Goal: Transaction & Acquisition: Purchase product/service

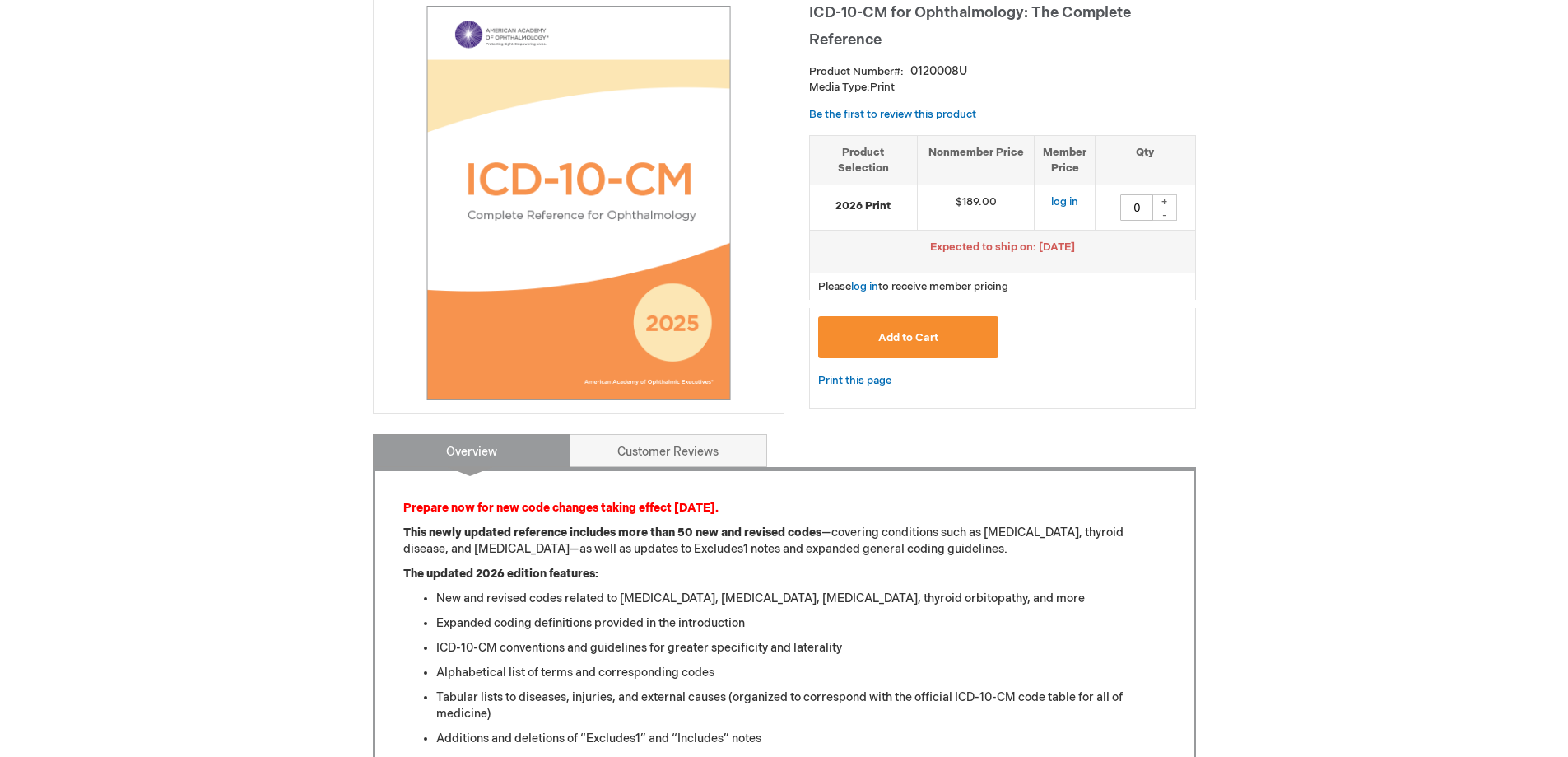
scroll to position [180, 0]
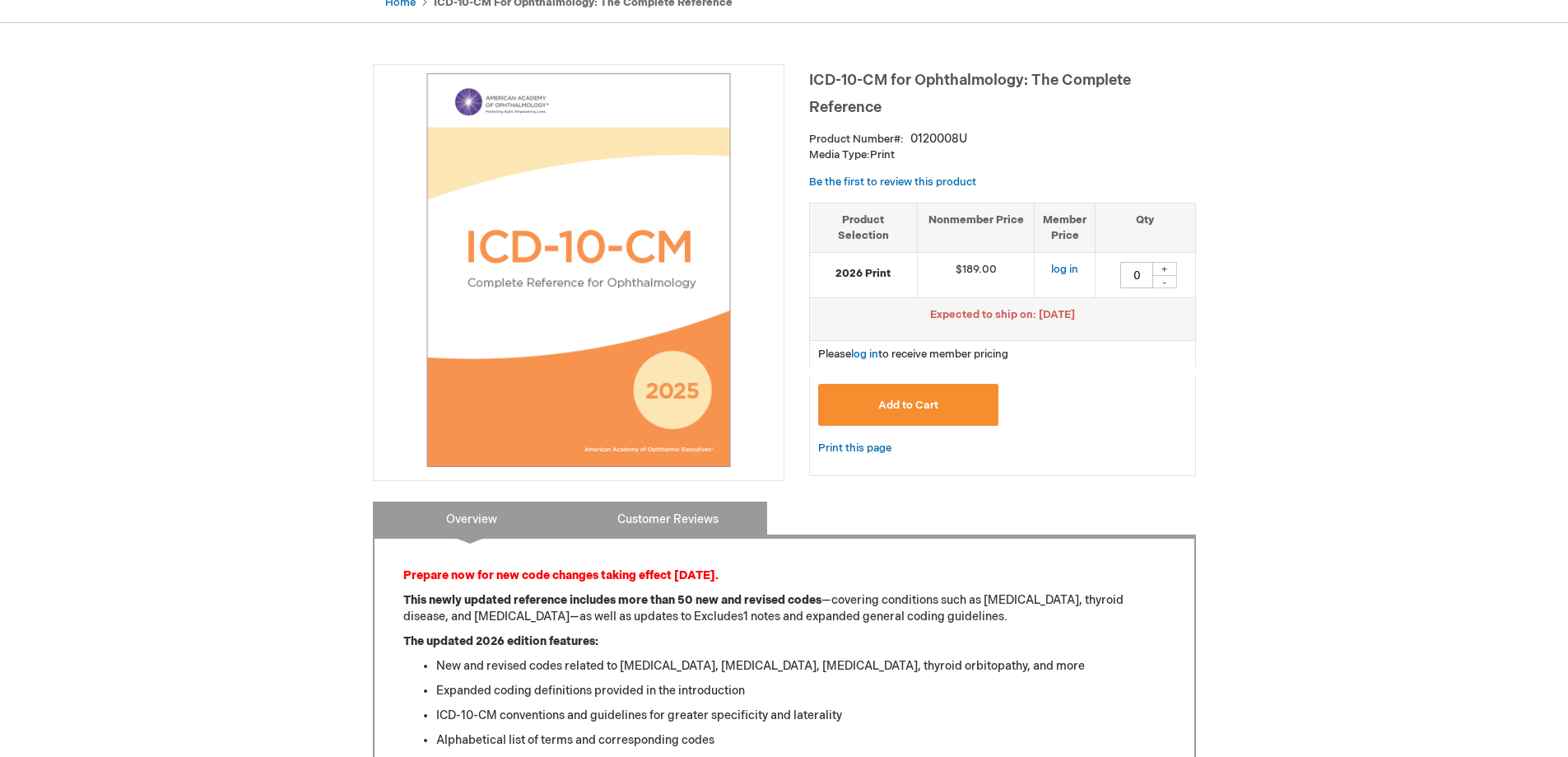
click at [692, 510] on link "Customer Reviews" at bounding box center [669, 517] width 198 height 33
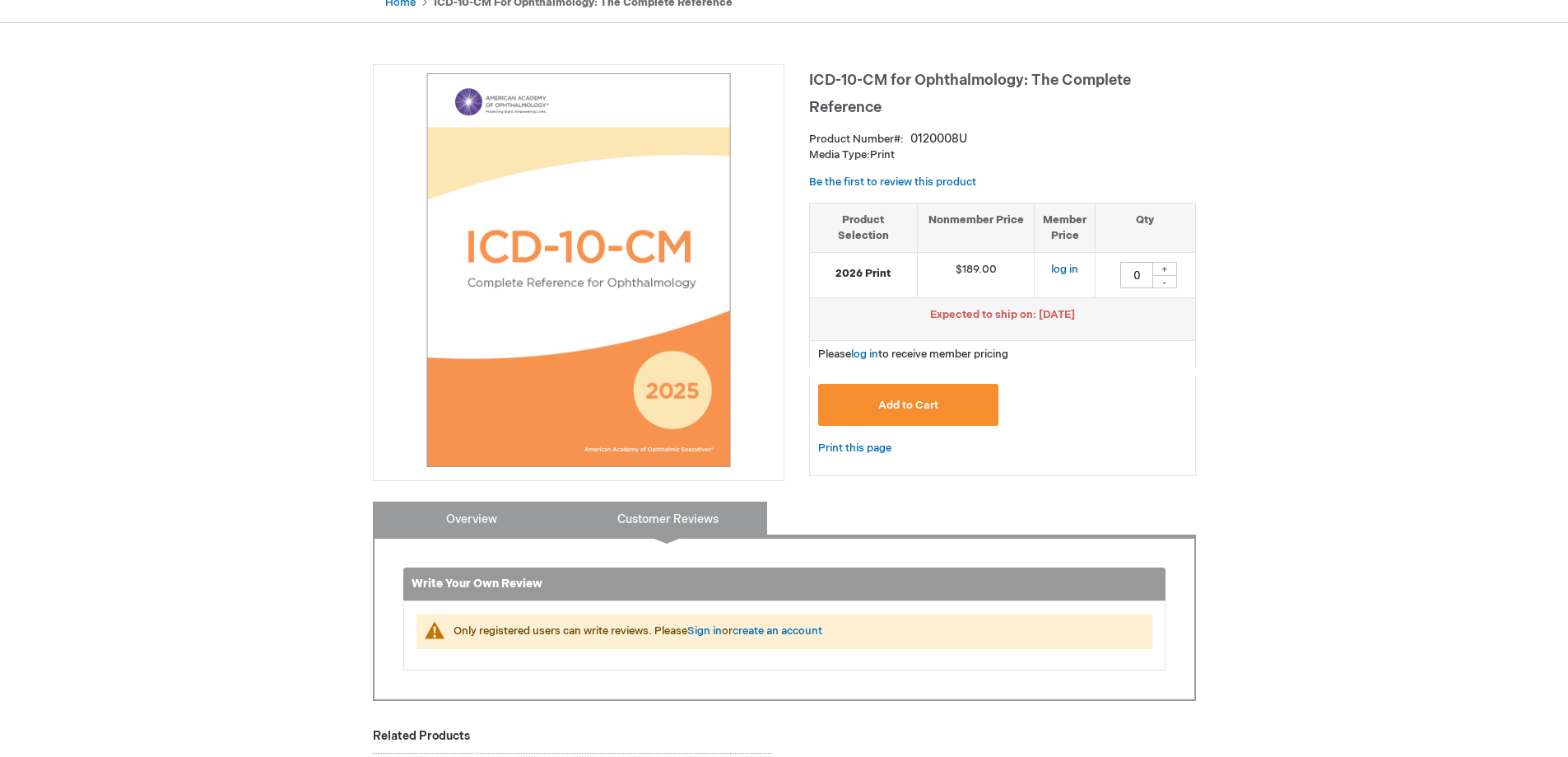
click at [452, 517] on link "Overview" at bounding box center [471, 517] width 198 height 33
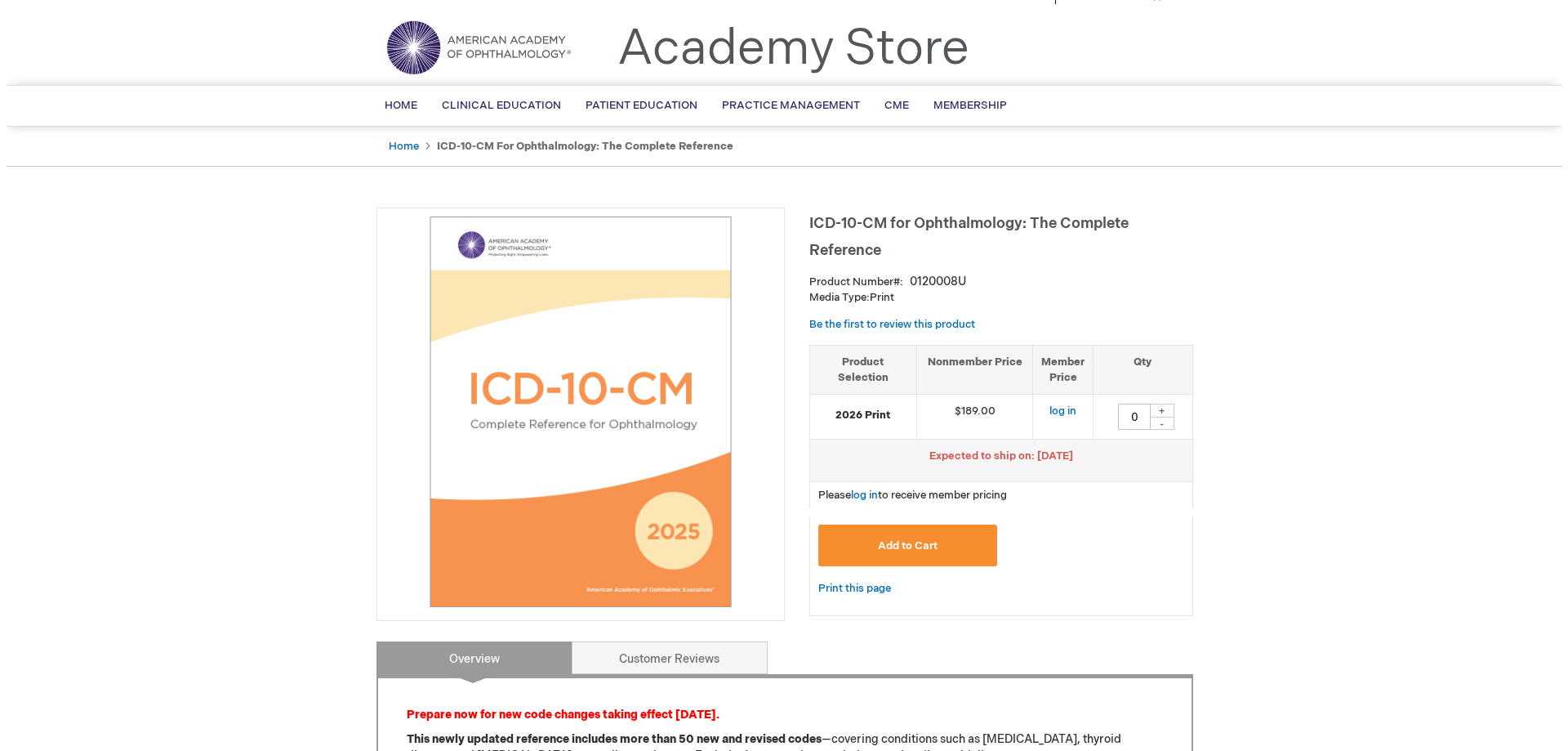
scroll to position [0, 0]
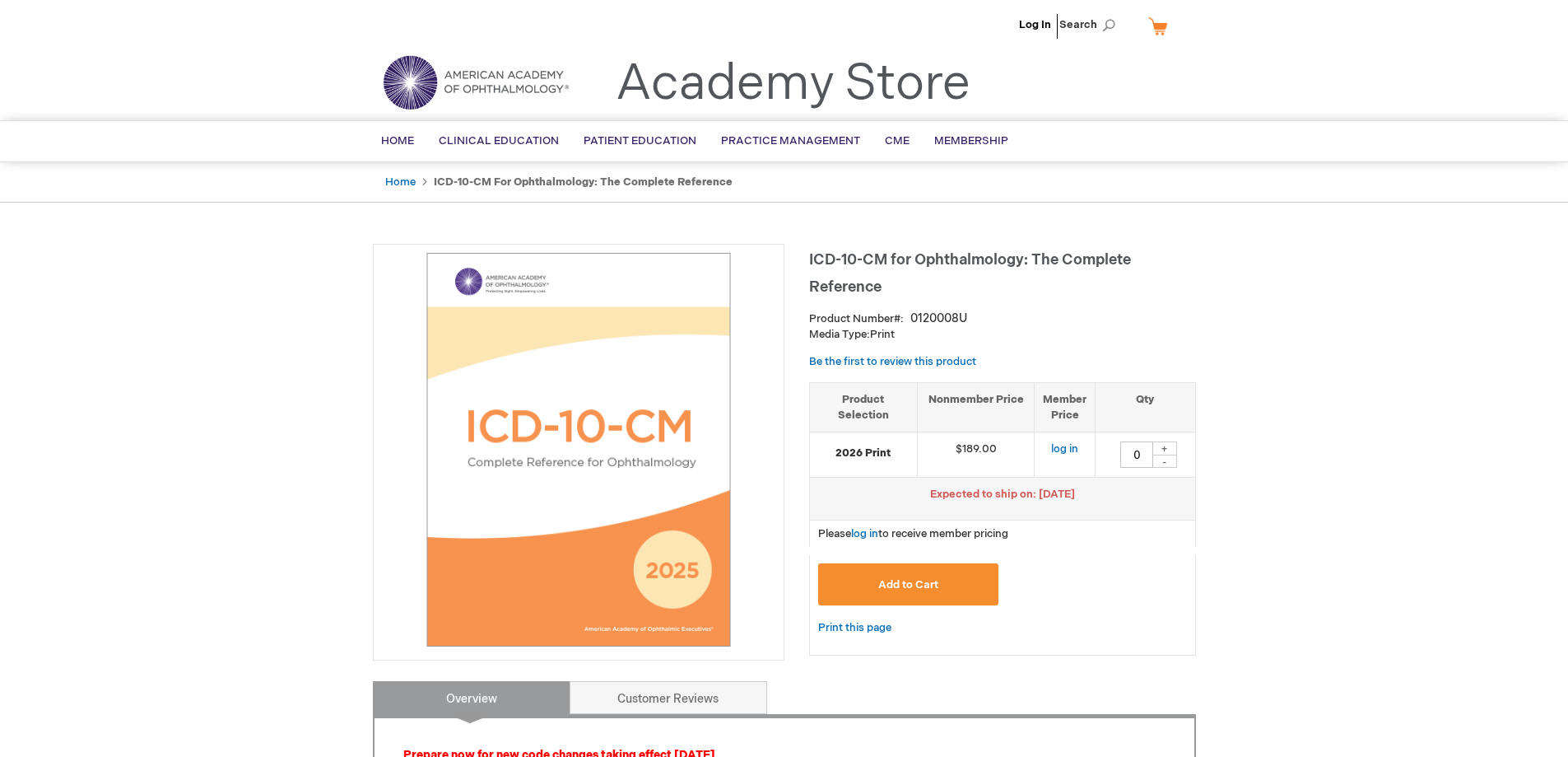
click at [909, 580] on span "Add to Cart" at bounding box center [908, 584] width 60 height 13
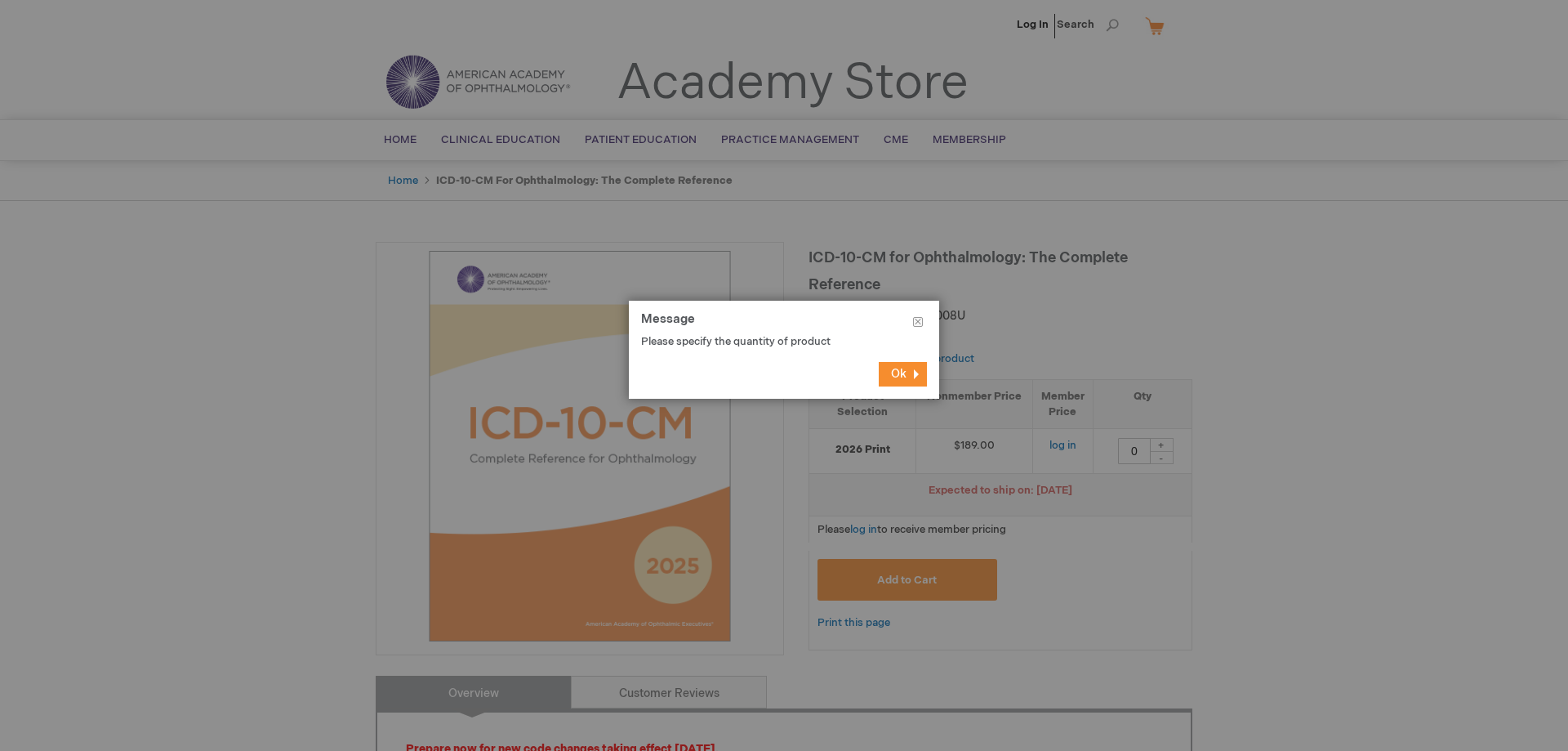
click at [901, 374] on span "Ok" at bounding box center [899, 374] width 16 height 14
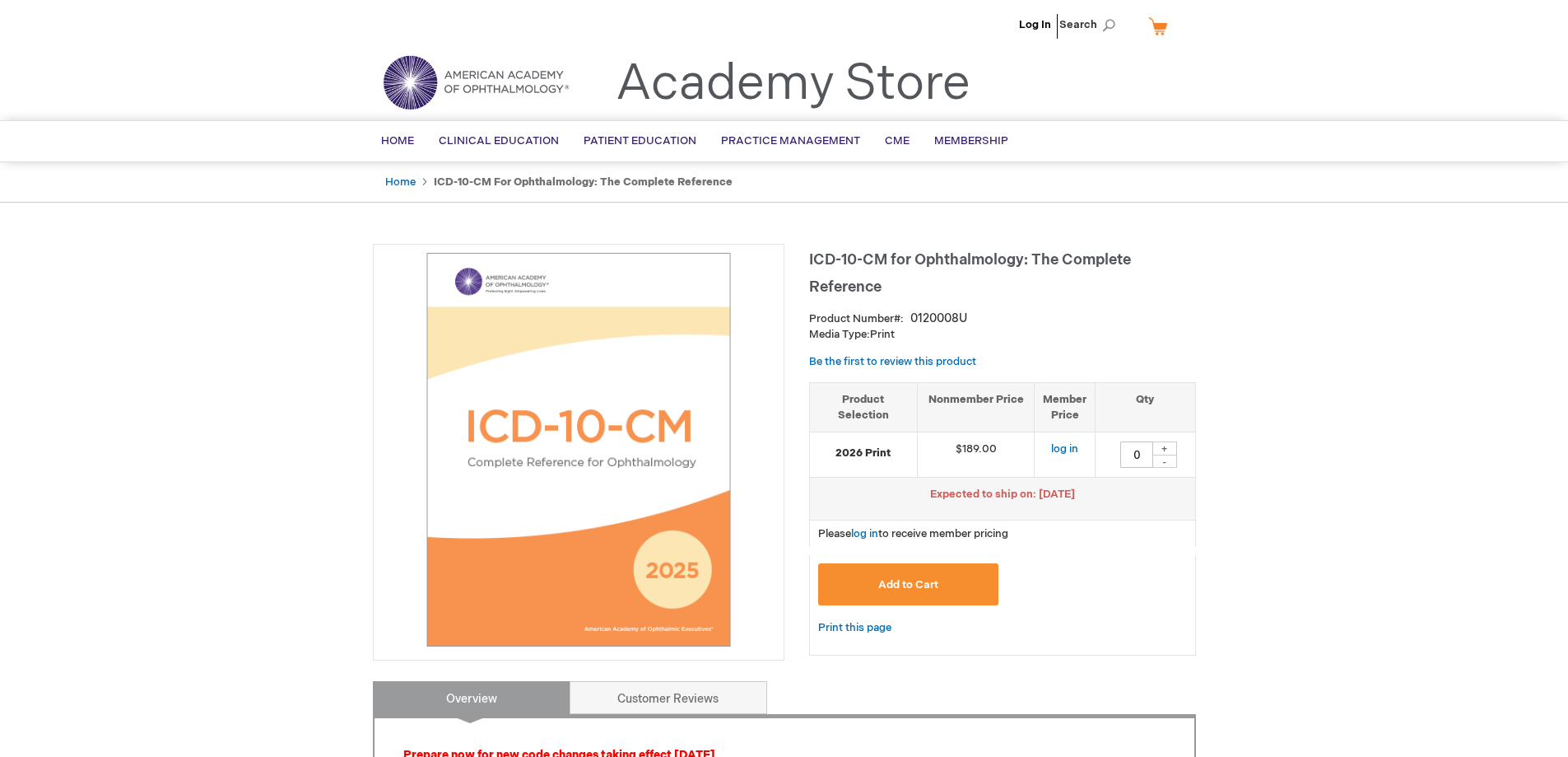
click at [1170, 447] on div "+" at bounding box center [1165, 449] width 25 height 14
type input "1"
click at [910, 581] on span "Add to Cart" at bounding box center [908, 584] width 60 height 13
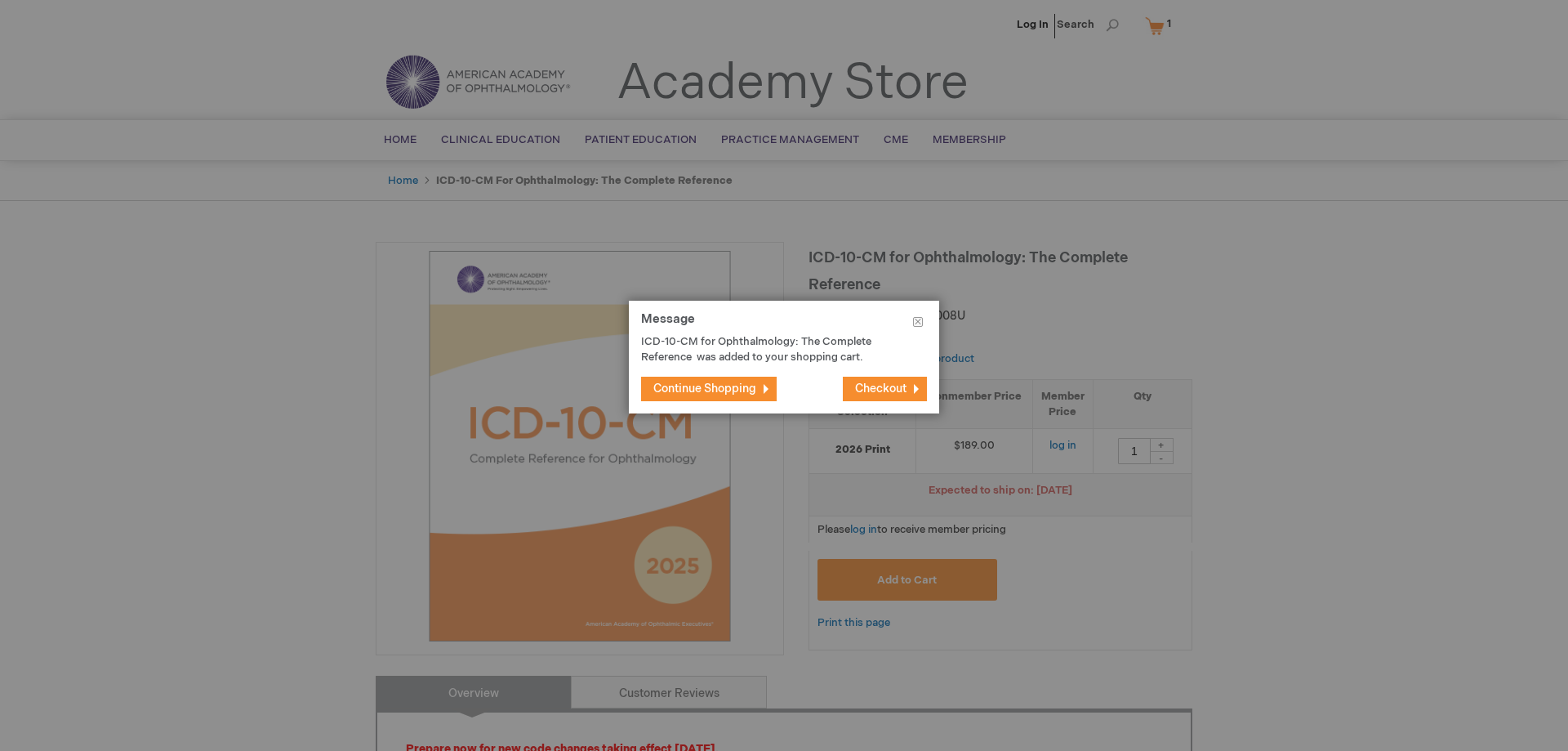
click at [891, 394] on span "Checkout" at bounding box center [880, 388] width 51 height 14
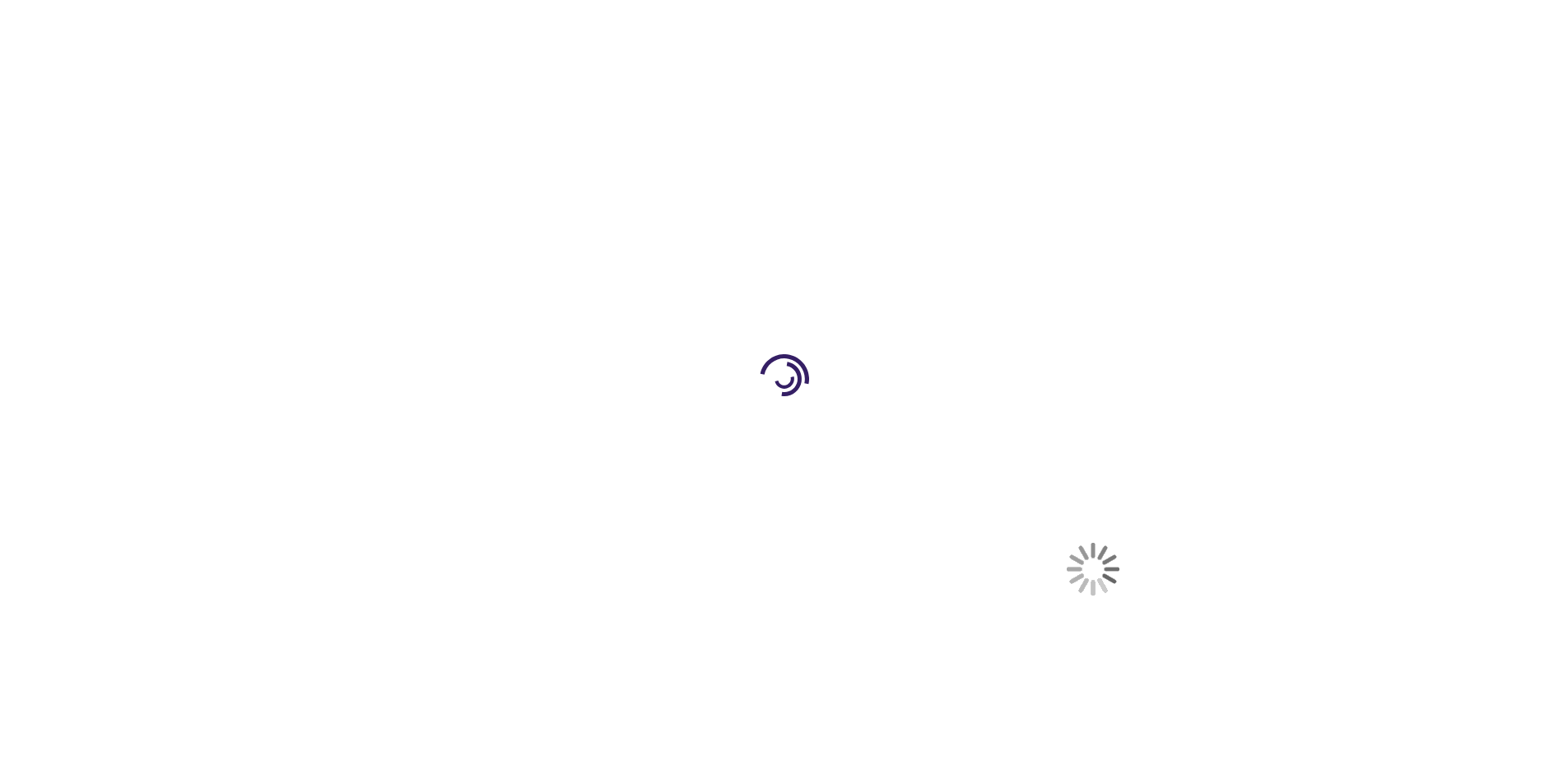
select select "US"
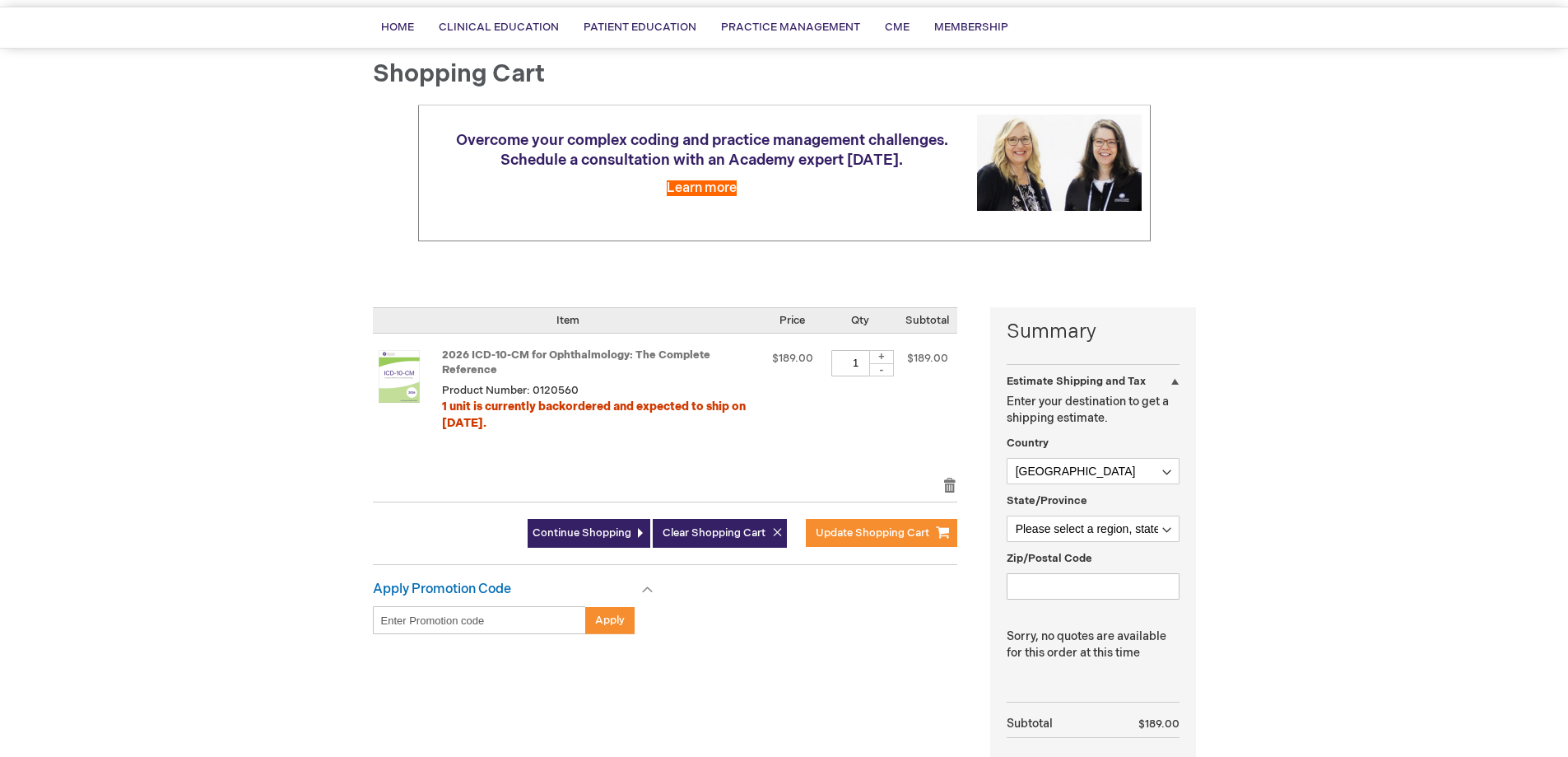
scroll to position [165, 0]
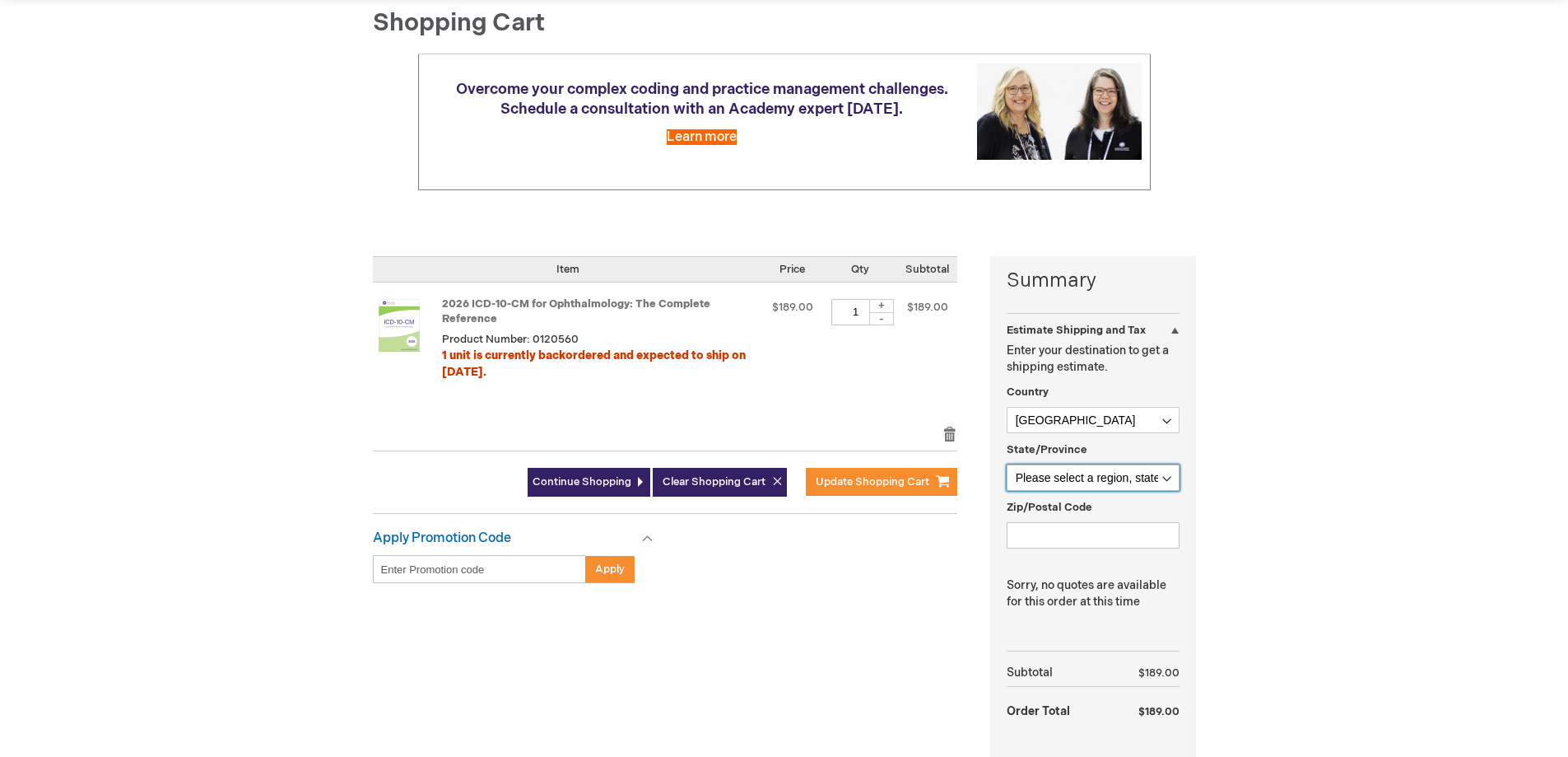
click at [1164, 477] on select "Please select a region, state or province. Alabama Alaska American Samoa Arizon…" at bounding box center [1093, 477] width 173 height 27
select select "44"
click at [1007, 464] on select "Please select a region, state or province. Alabama Alaska American Samoa Arizon…" at bounding box center [1093, 477] width 173 height 27
click at [1038, 535] on input "Zip/Postal Code" at bounding box center [1093, 535] width 173 height 27
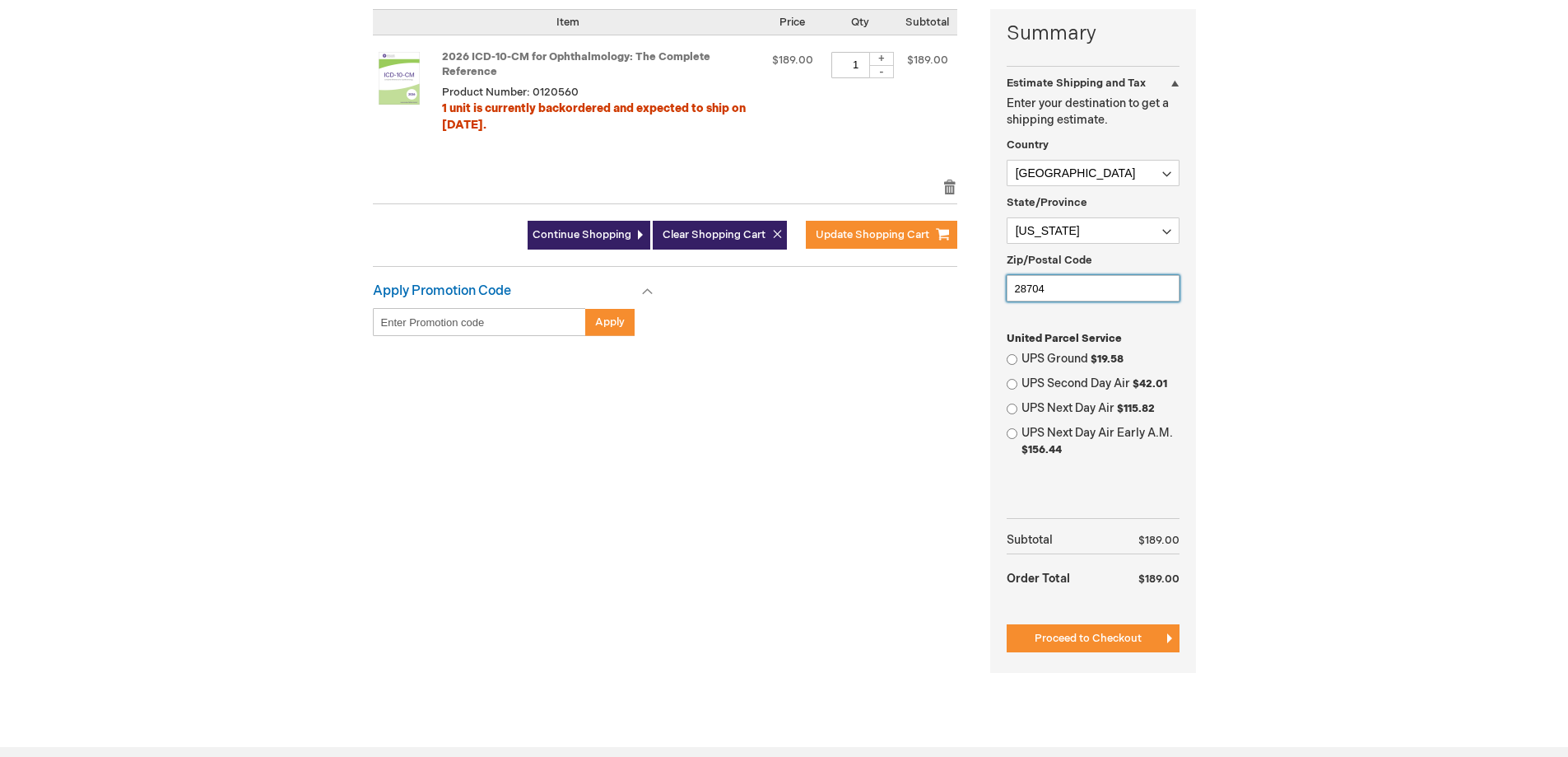
scroll to position [494, 0]
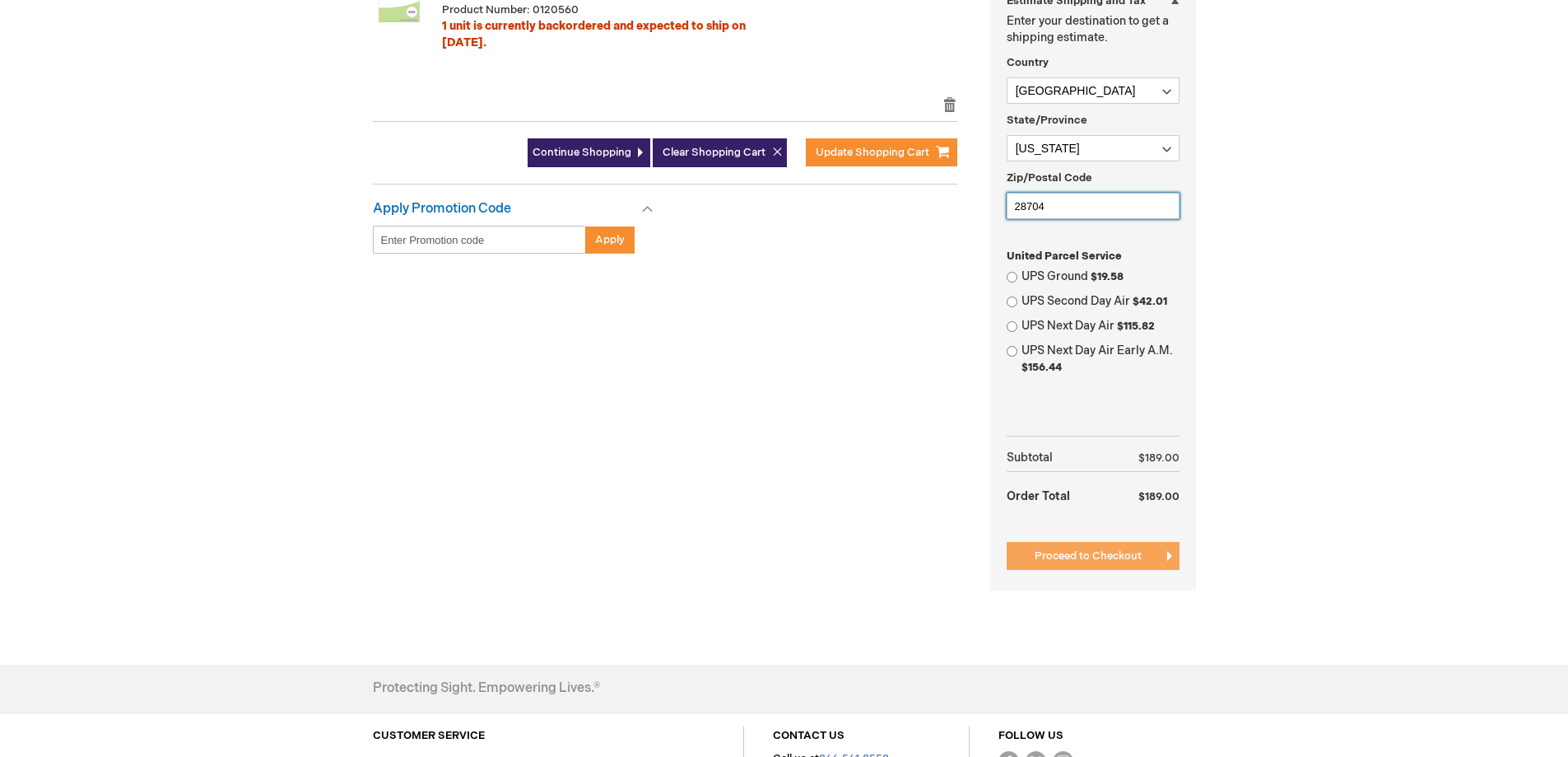
type input "28704"
click at [1079, 550] on span "Proceed to Checkout" at bounding box center [1088, 555] width 107 height 13
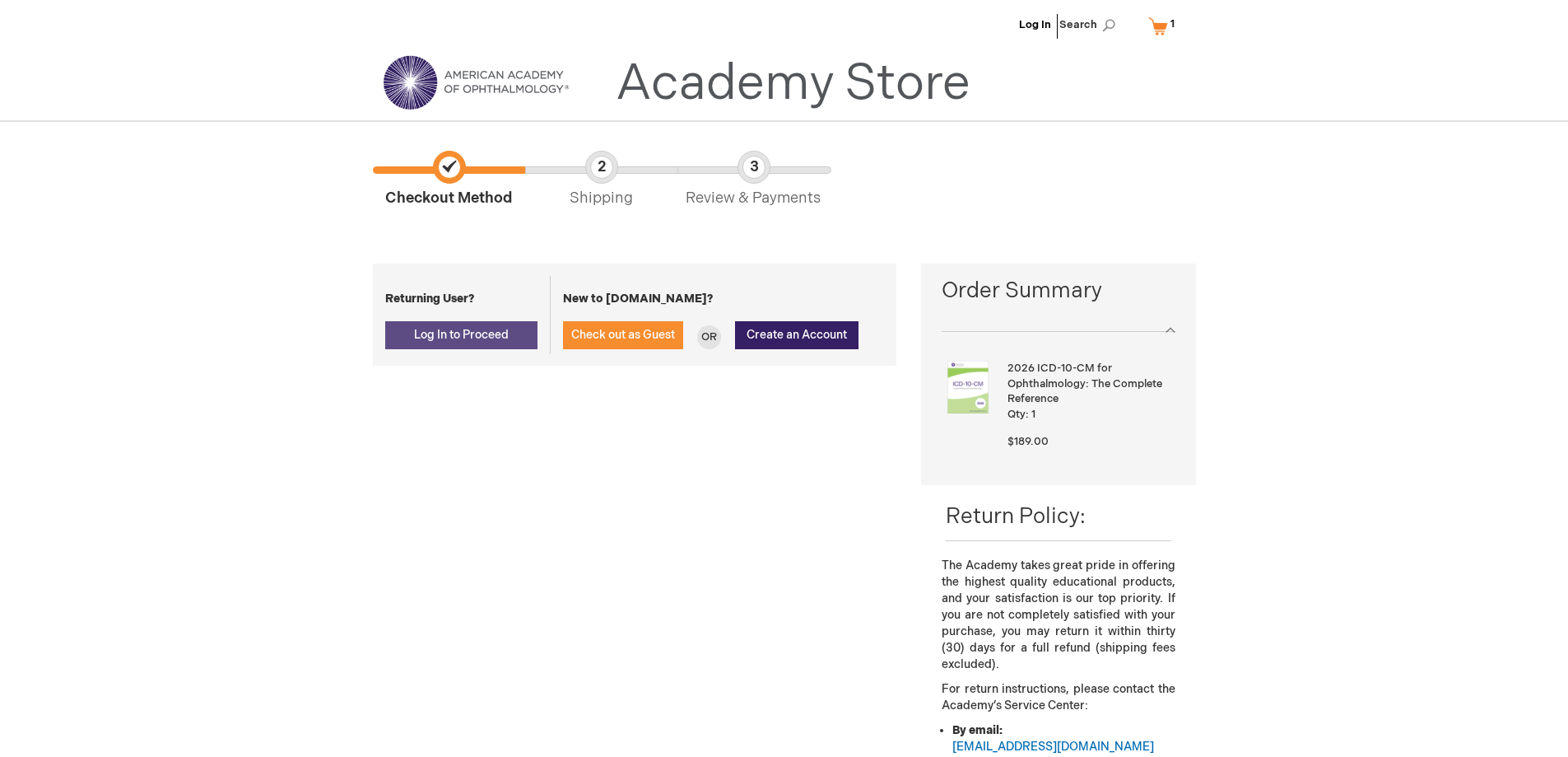
click at [457, 331] on span "Log In to Proceed" at bounding box center [461, 335] width 95 height 14
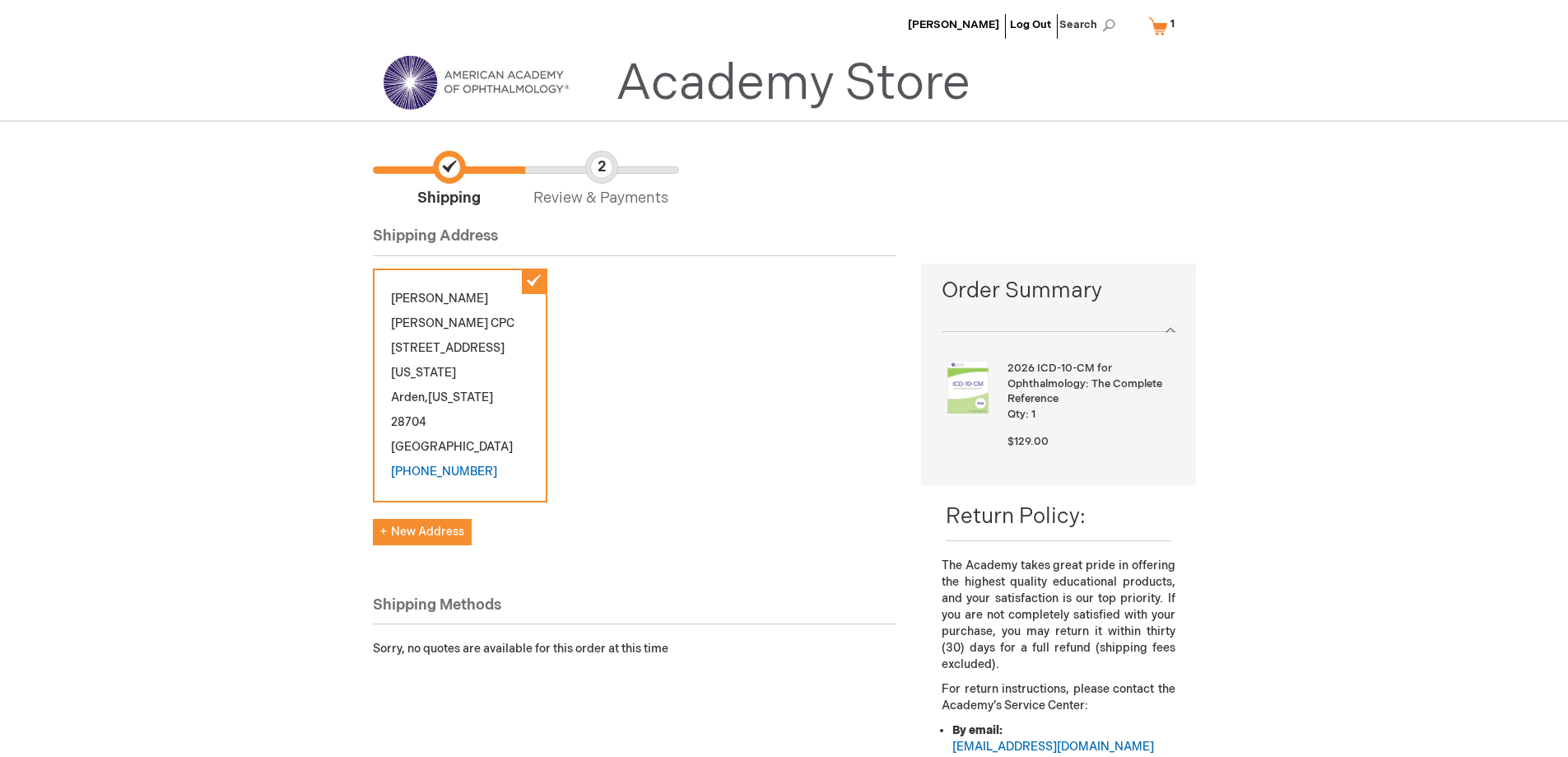
click at [605, 177] on span "Review & Payments" at bounding box center [602, 179] width 152 height 58
click at [599, 167] on span "Review & Payments" at bounding box center [602, 179] width 152 height 58
click at [537, 280] on div "Rachel Graham CPC 791 Pennsylvania Road Arden , North Carolina 28704 United Sta…" at bounding box center [459, 385] width 175 height 234
click at [442, 464] on link "(919)354-2945" at bounding box center [444, 471] width 106 height 14
click at [427, 464] on link "(919)354-2945" at bounding box center [444, 471] width 106 height 14
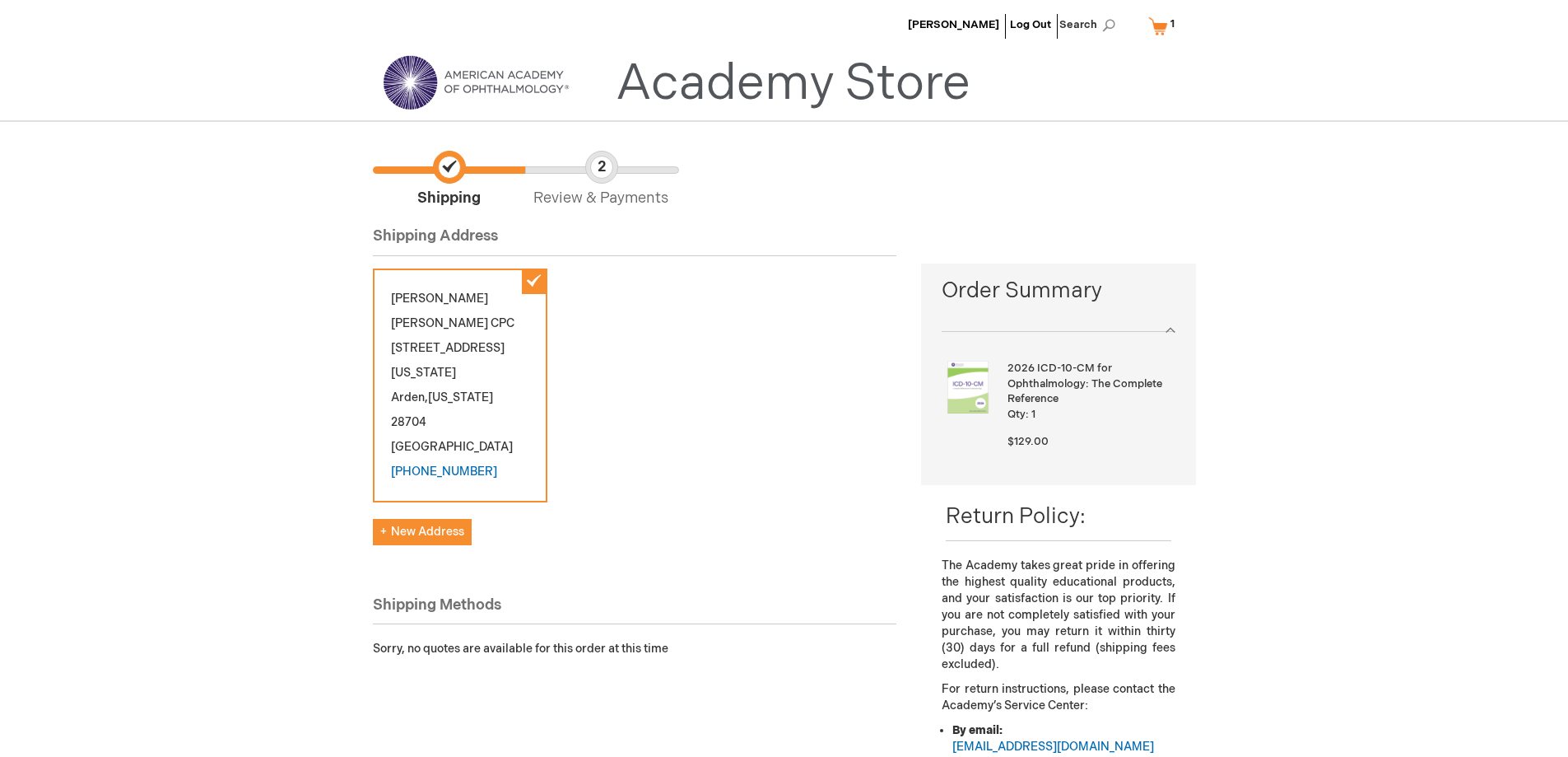
click at [1155, 31] on link "My Cart 1 1 items" at bounding box center [1165, 26] width 41 height 29
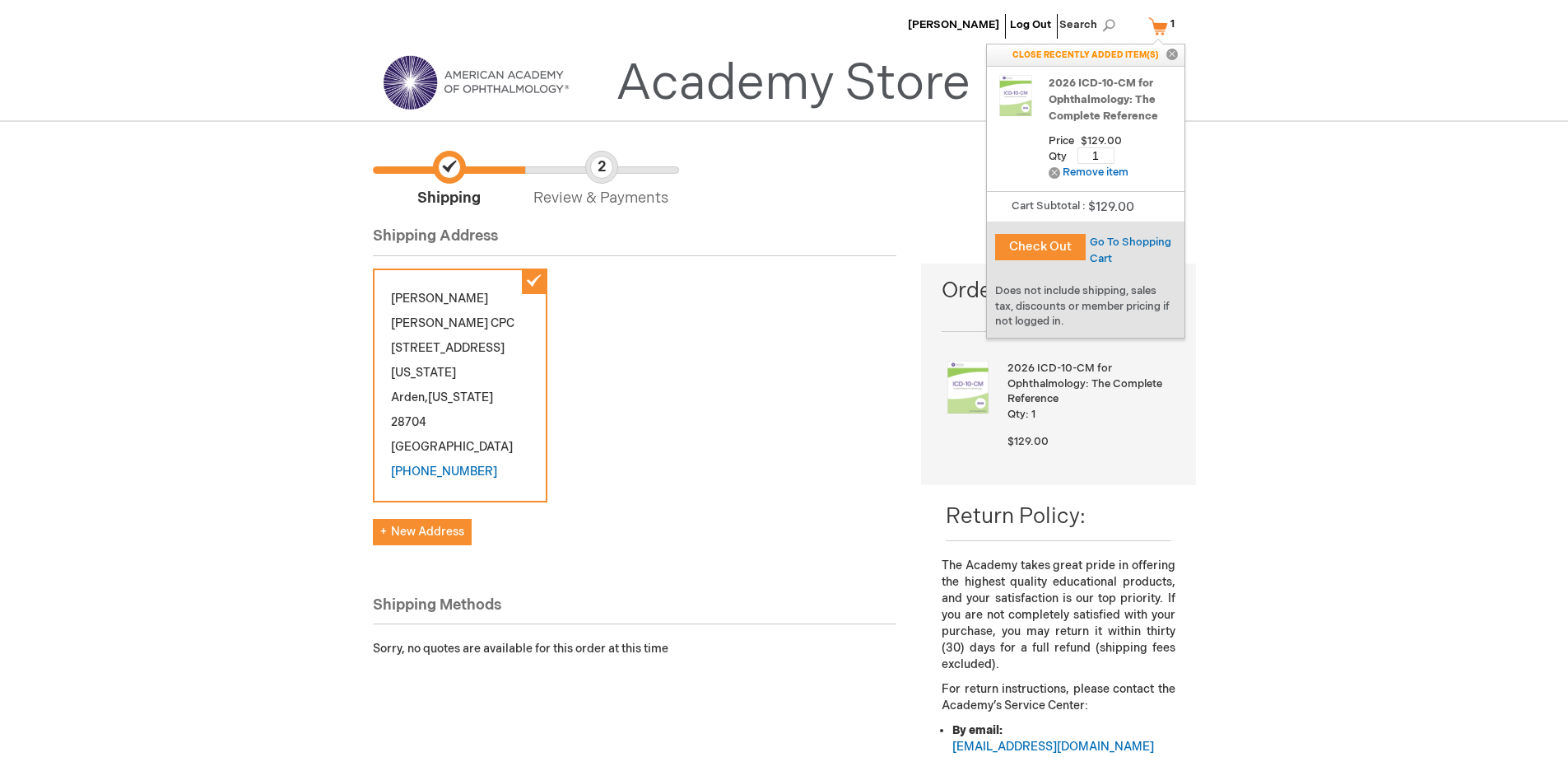
click at [1034, 247] on button "Check Out" at bounding box center [1040, 247] width 91 height 27
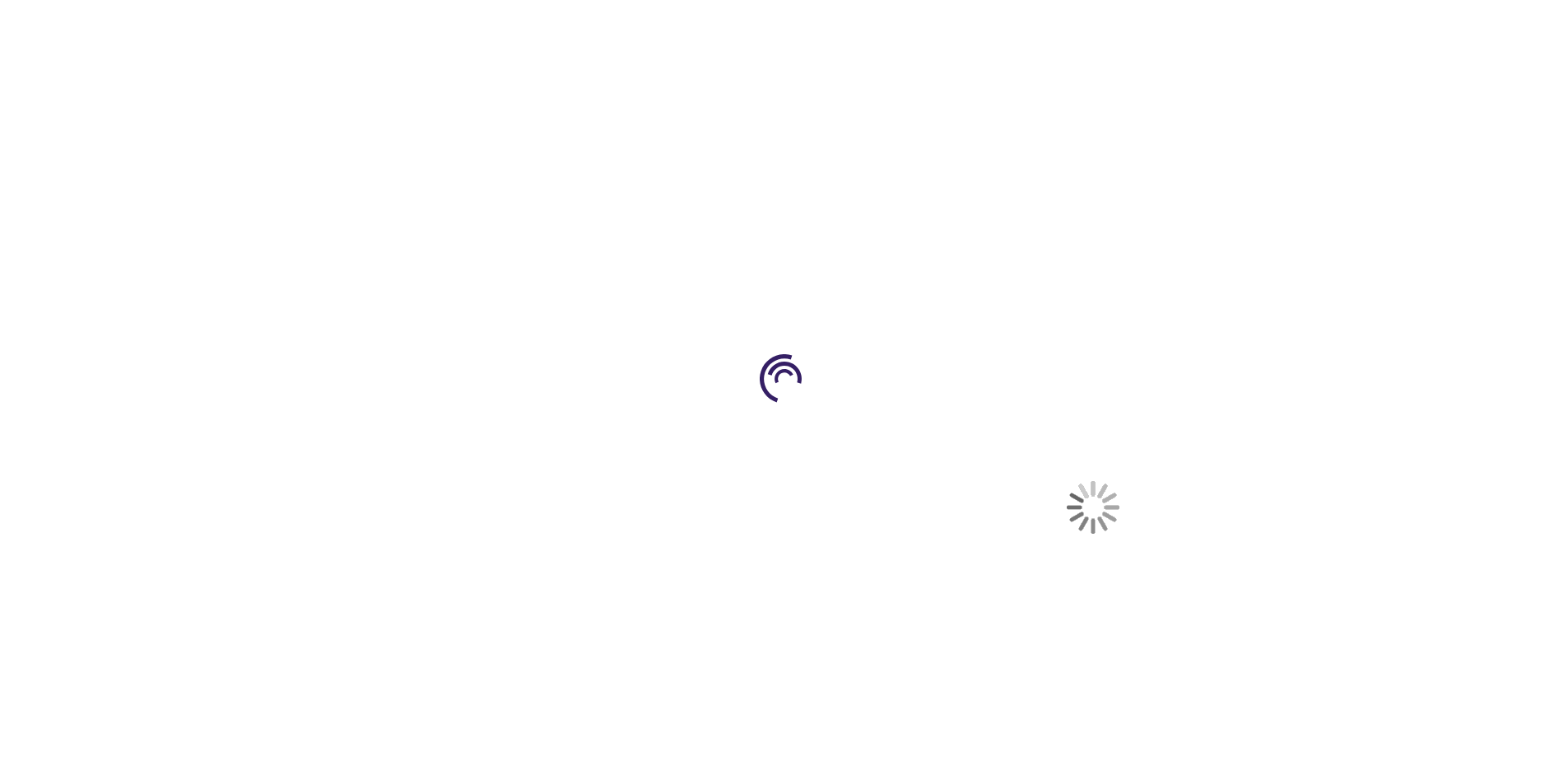
select select "US"
select select "44"
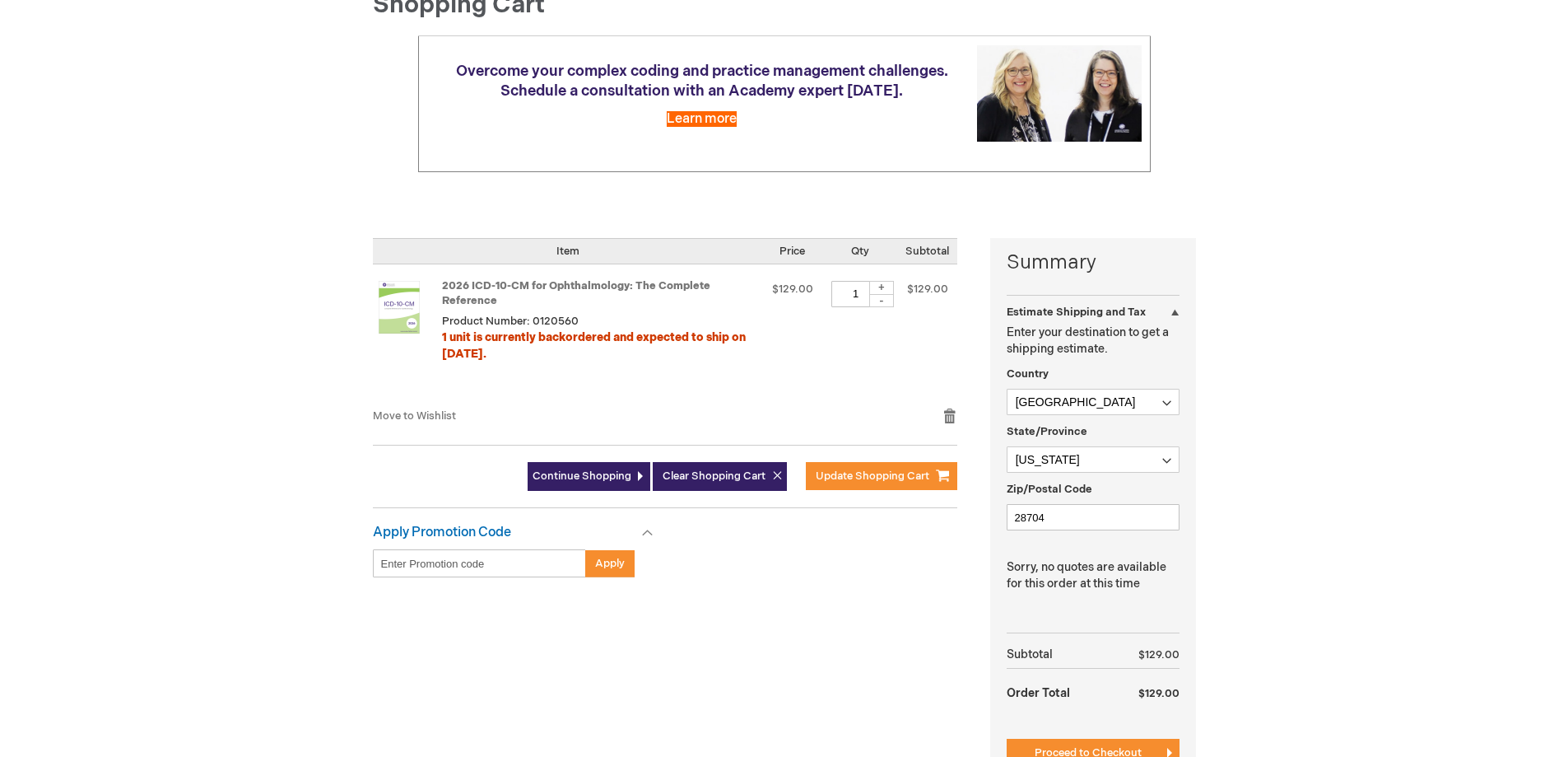
scroll to position [247, 0]
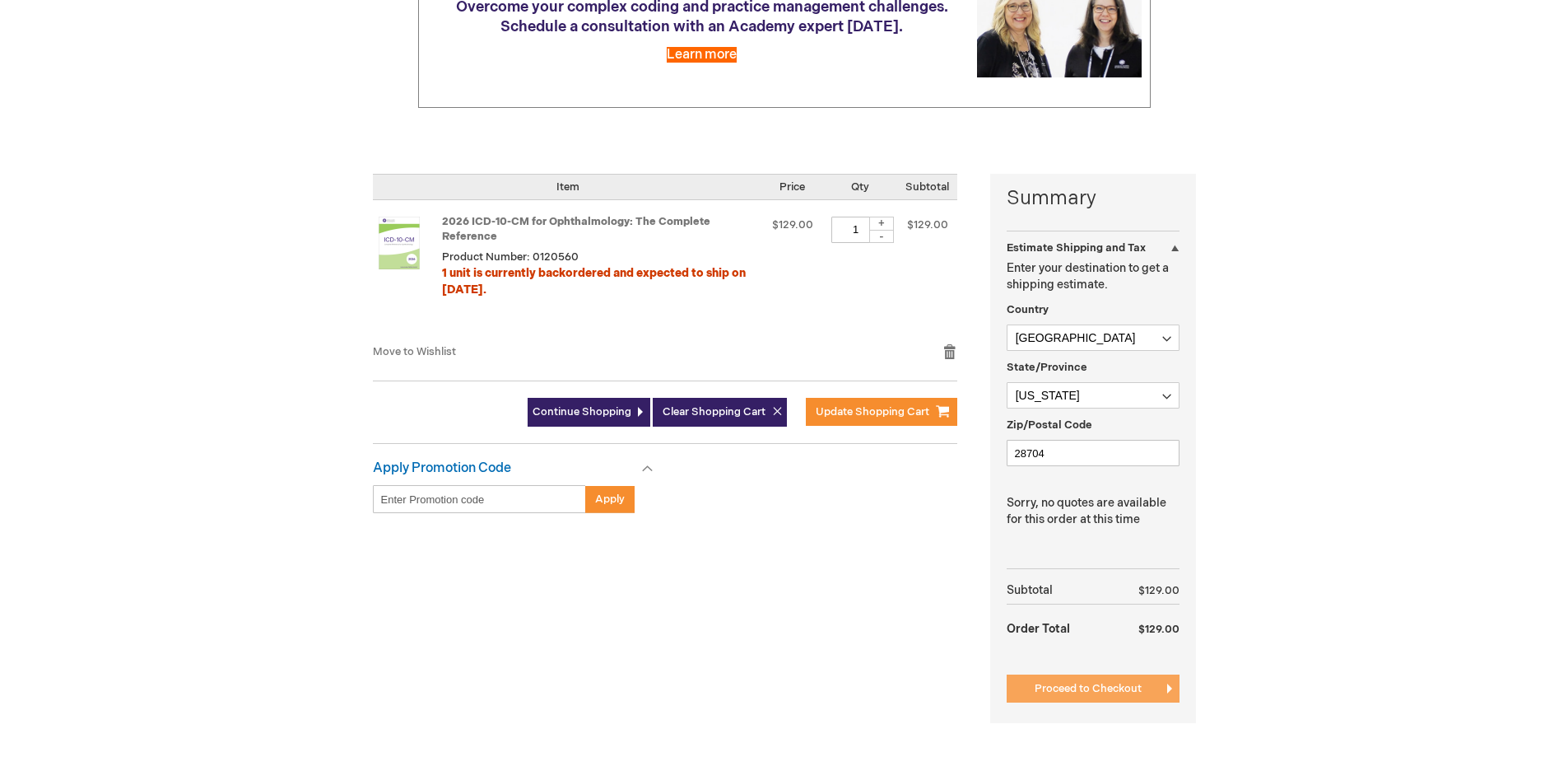
click at [1054, 680] on button "Proceed to Checkout" at bounding box center [1093, 688] width 173 height 28
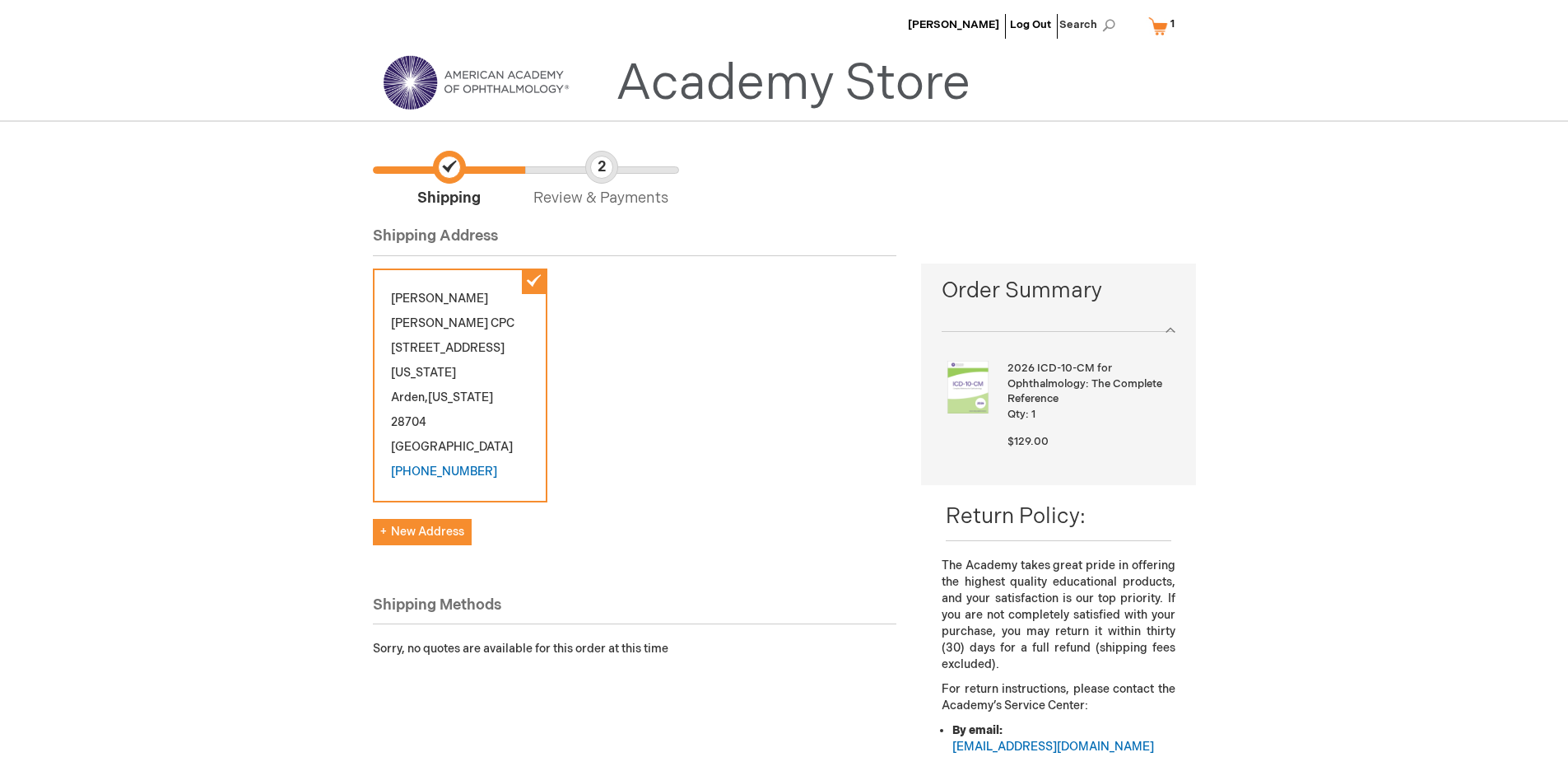
click at [1157, 18] on link "My Cart 1 1 items" at bounding box center [1165, 26] width 41 height 29
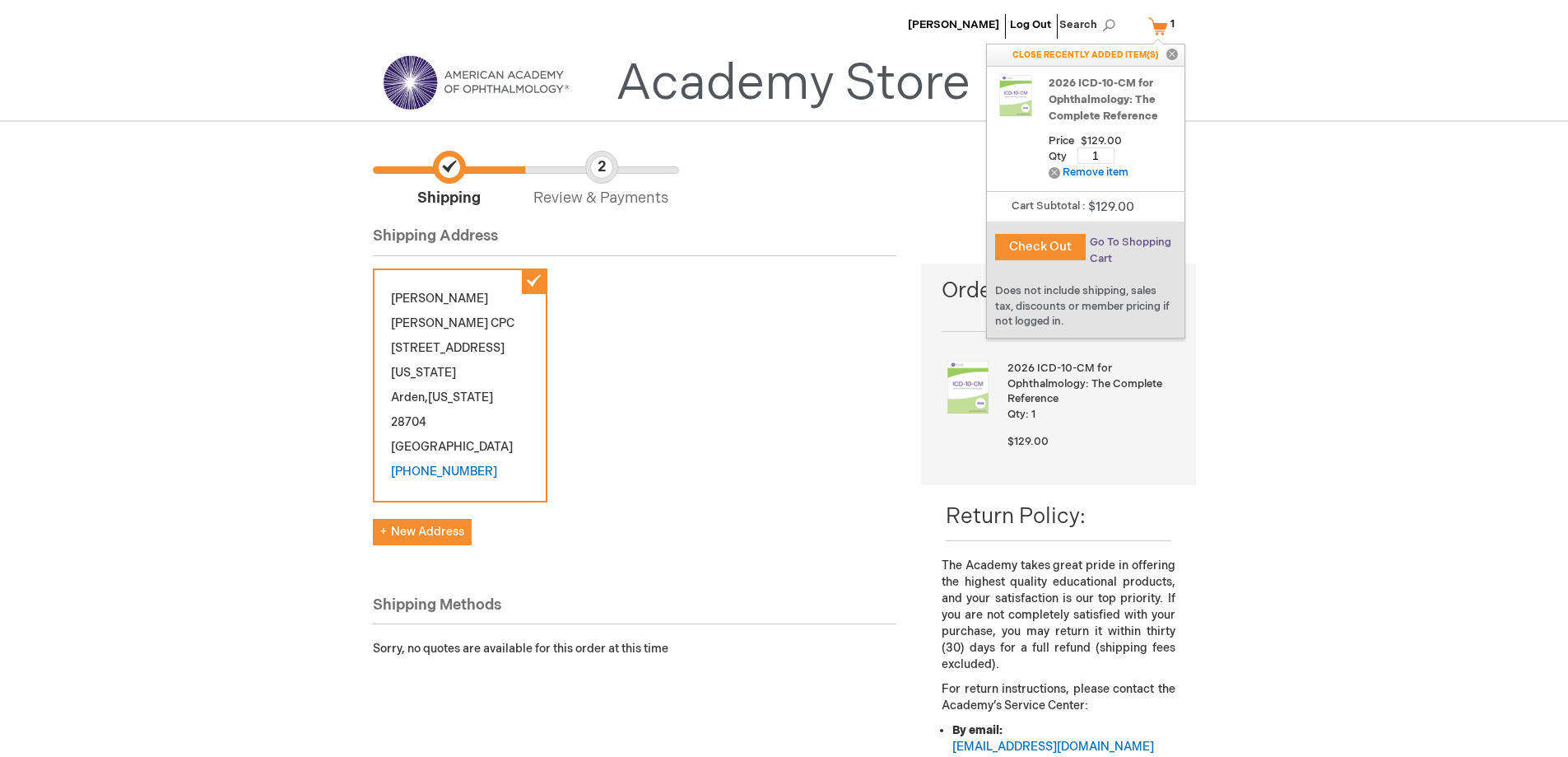
click at [1116, 240] on span "Go To Shopping Cart" at bounding box center [1130, 250] width 81 height 30
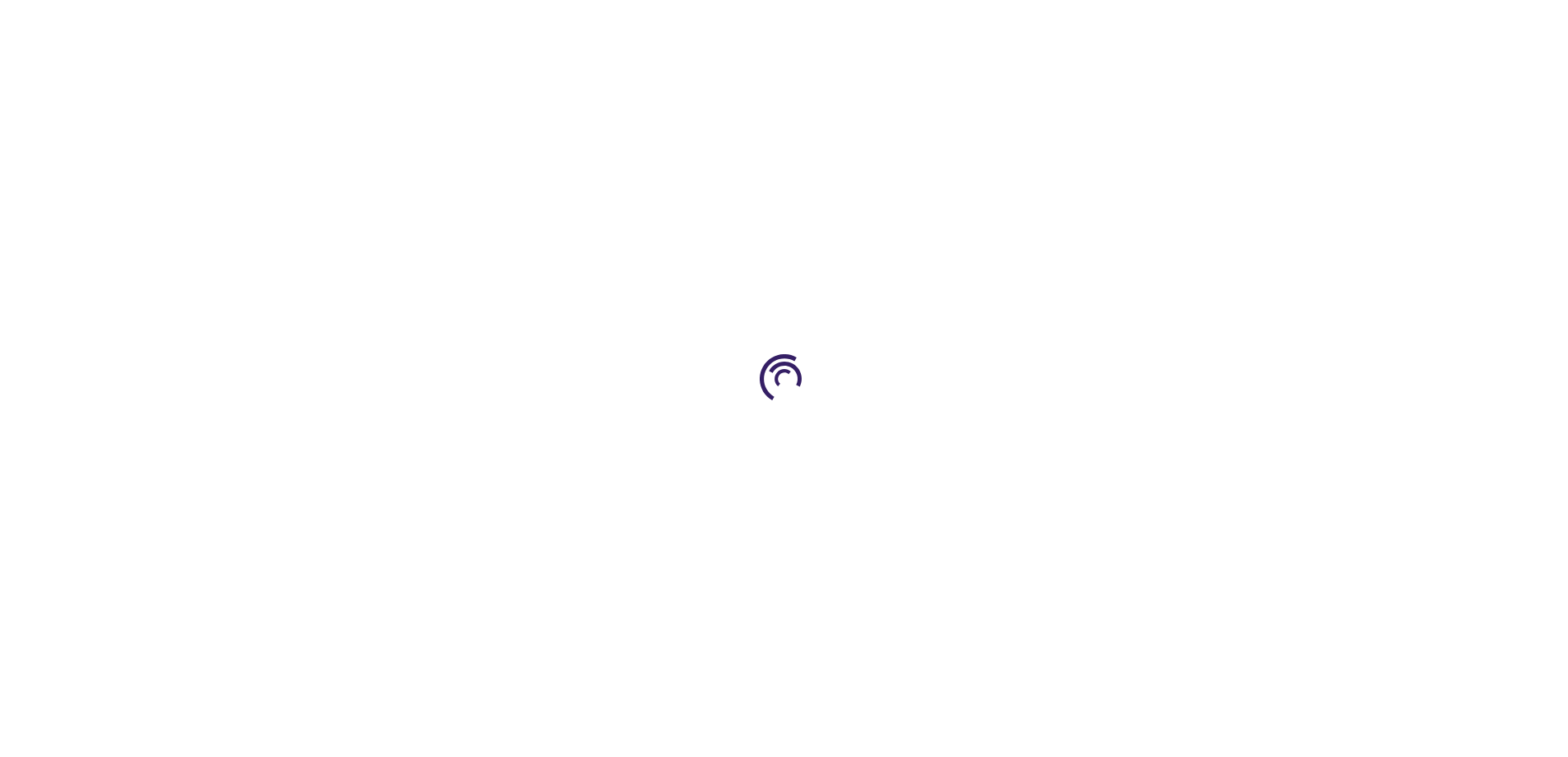
select select "US"
select select "44"
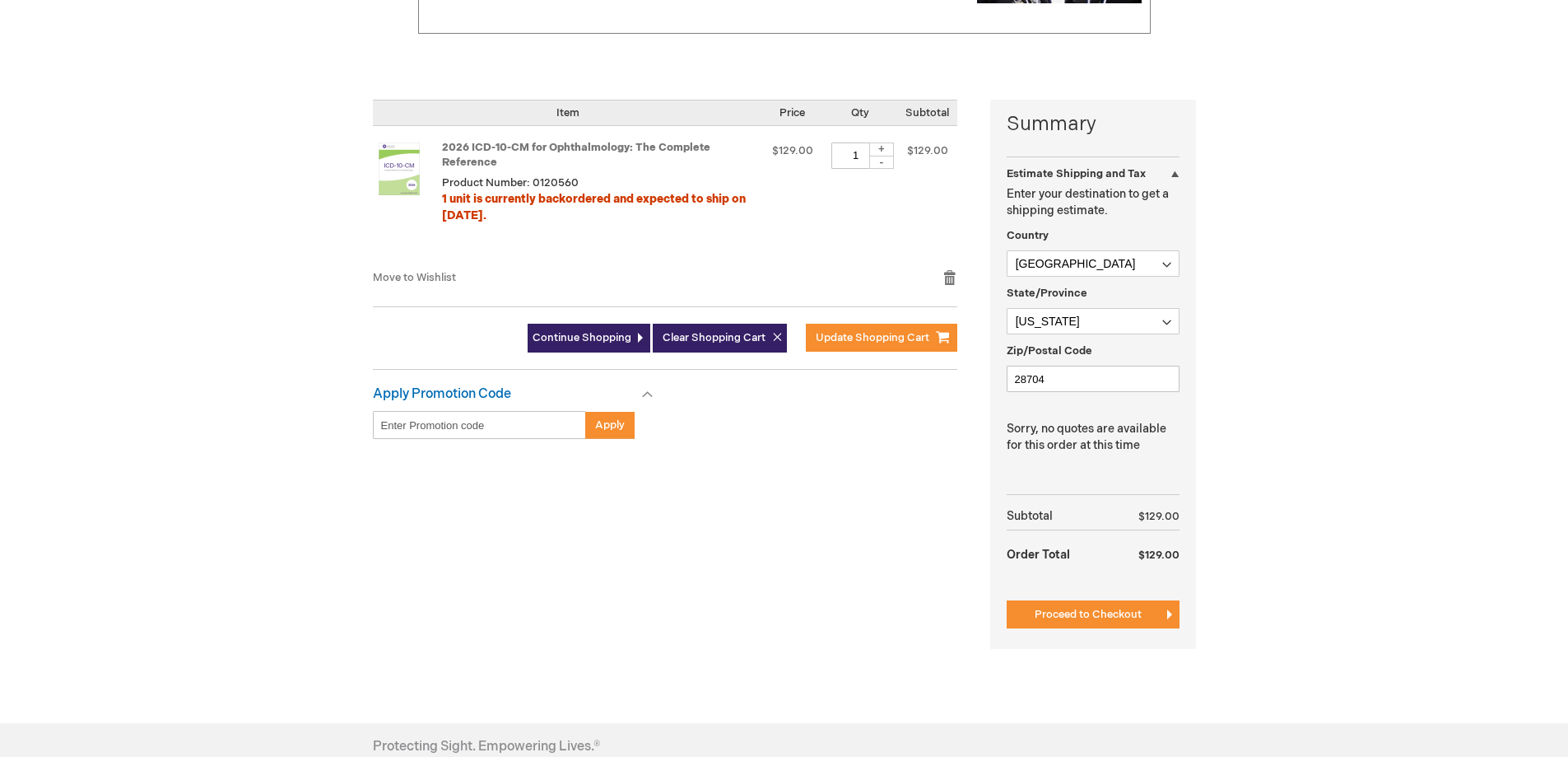
scroll to position [329, 0]
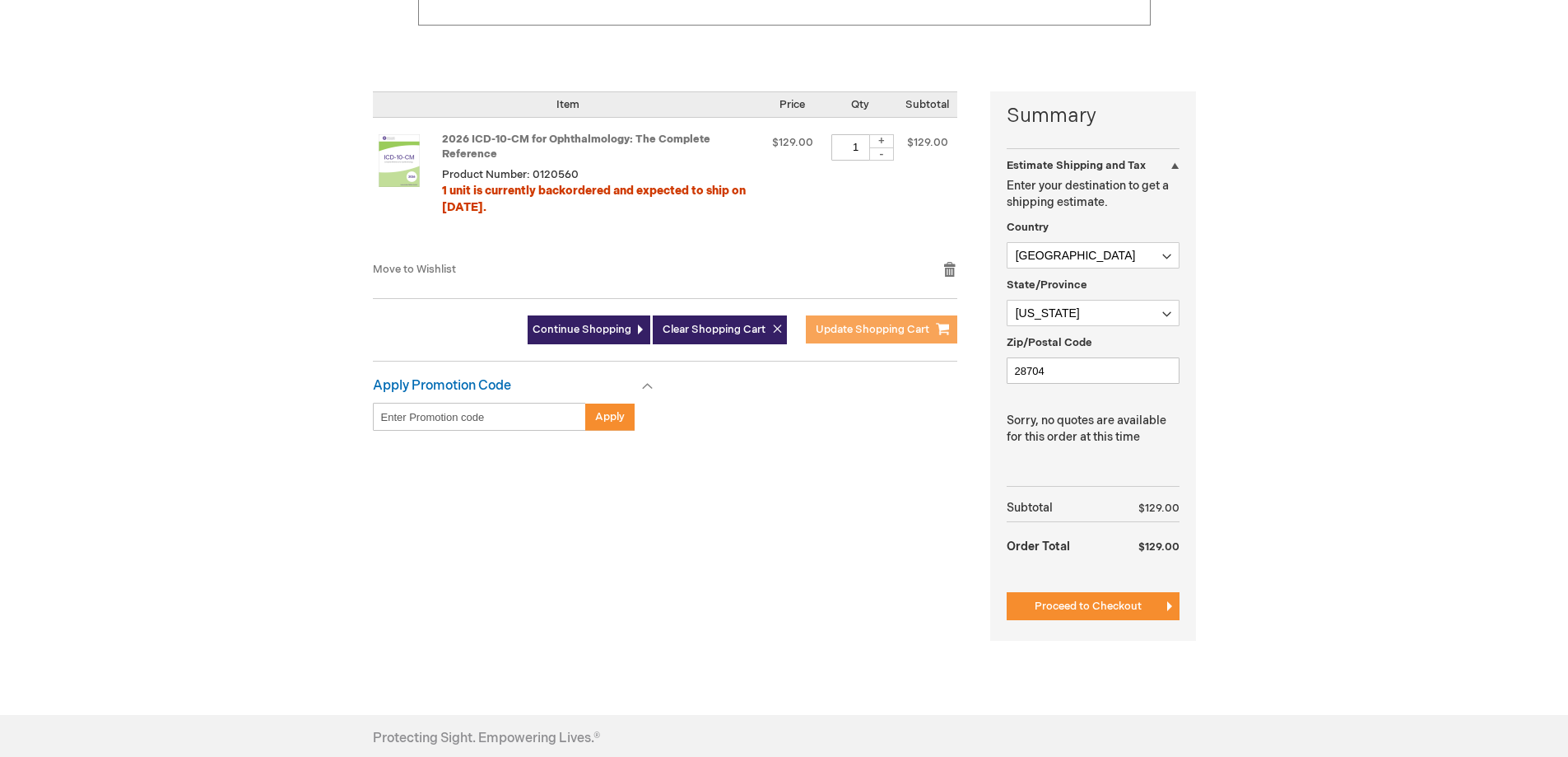
click at [891, 332] on span "Update Shopping Cart" at bounding box center [872, 329] width 114 height 13
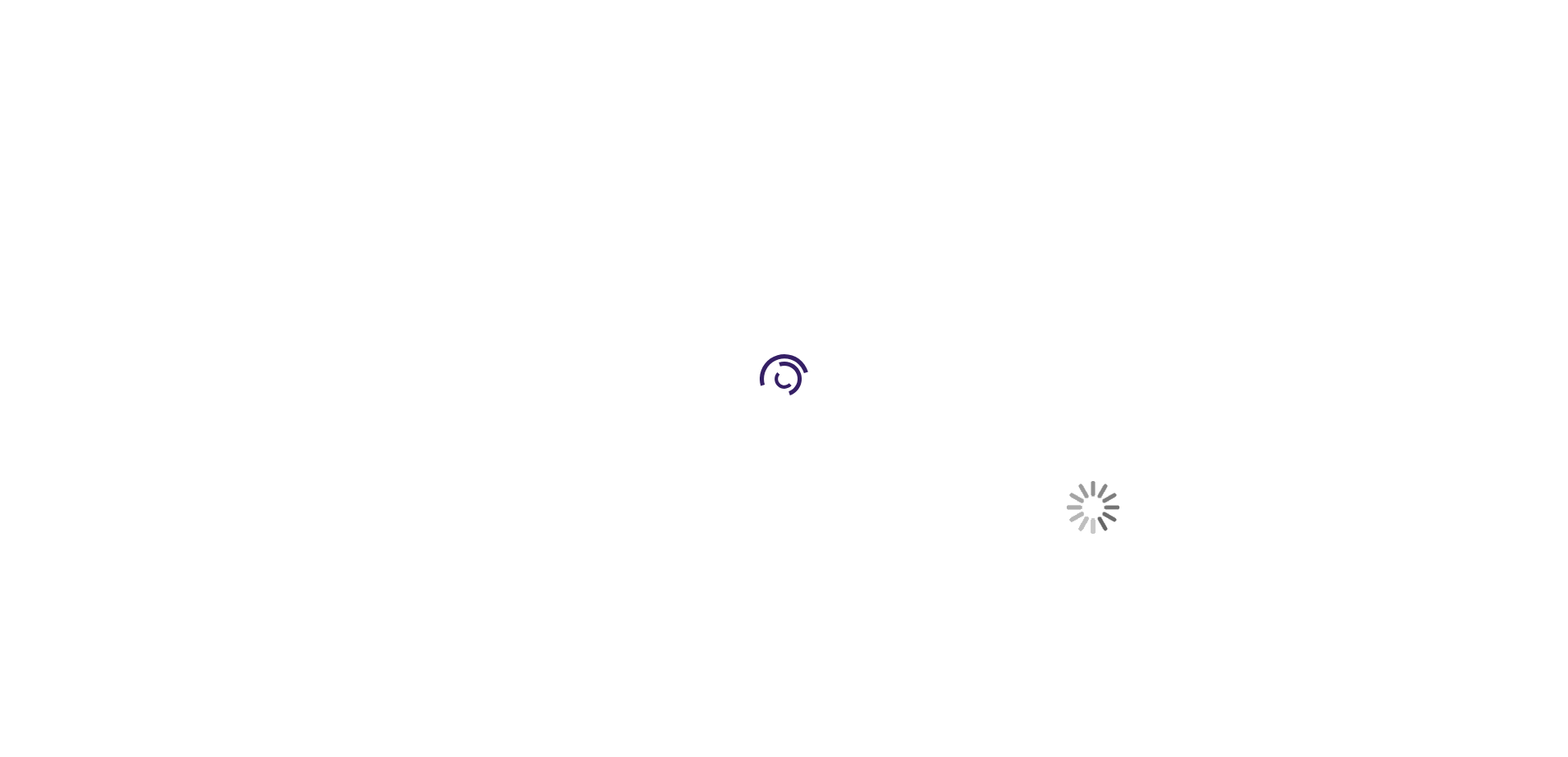
select select "US"
select select "44"
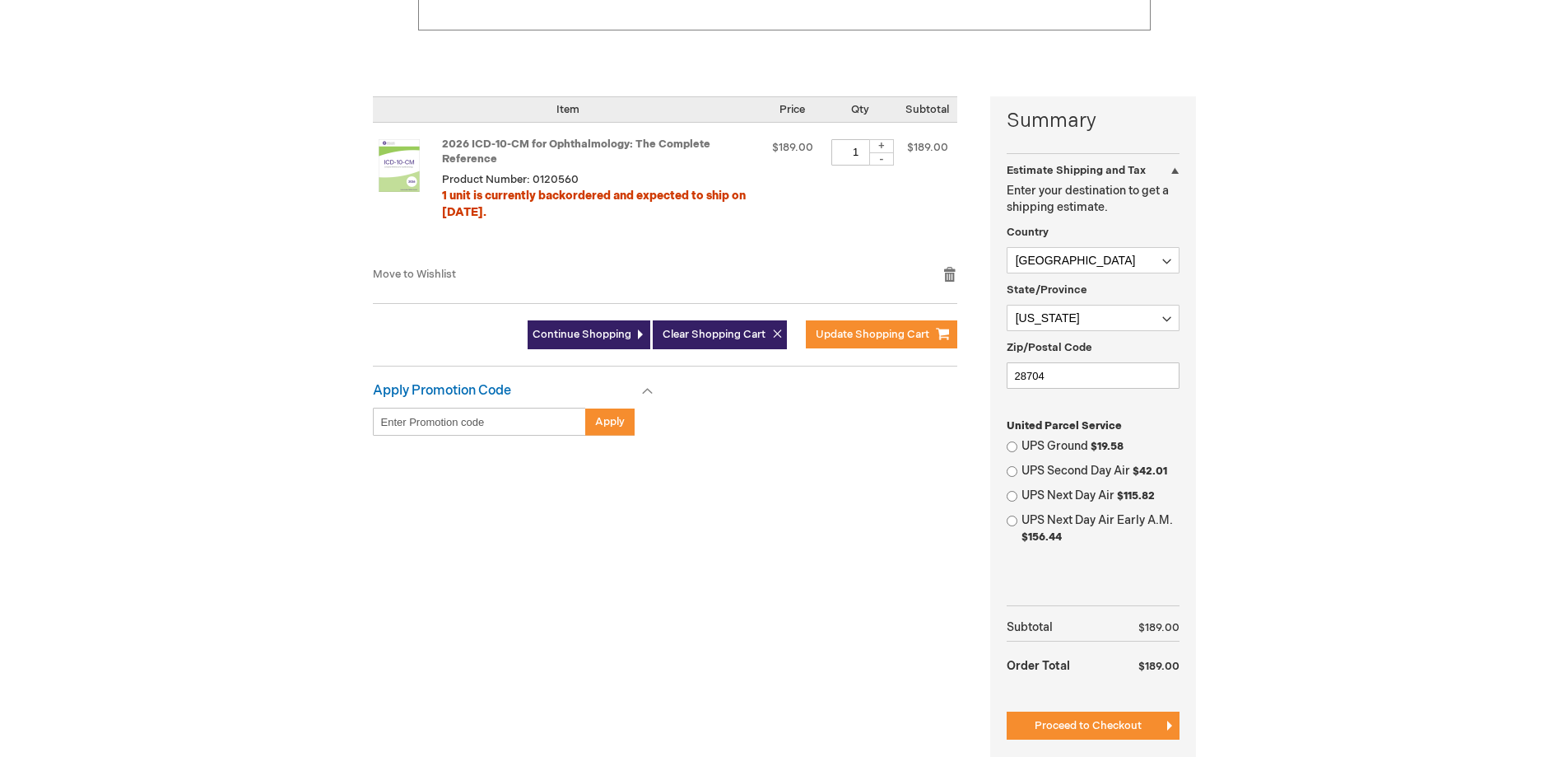
scroll to position [412, 0]
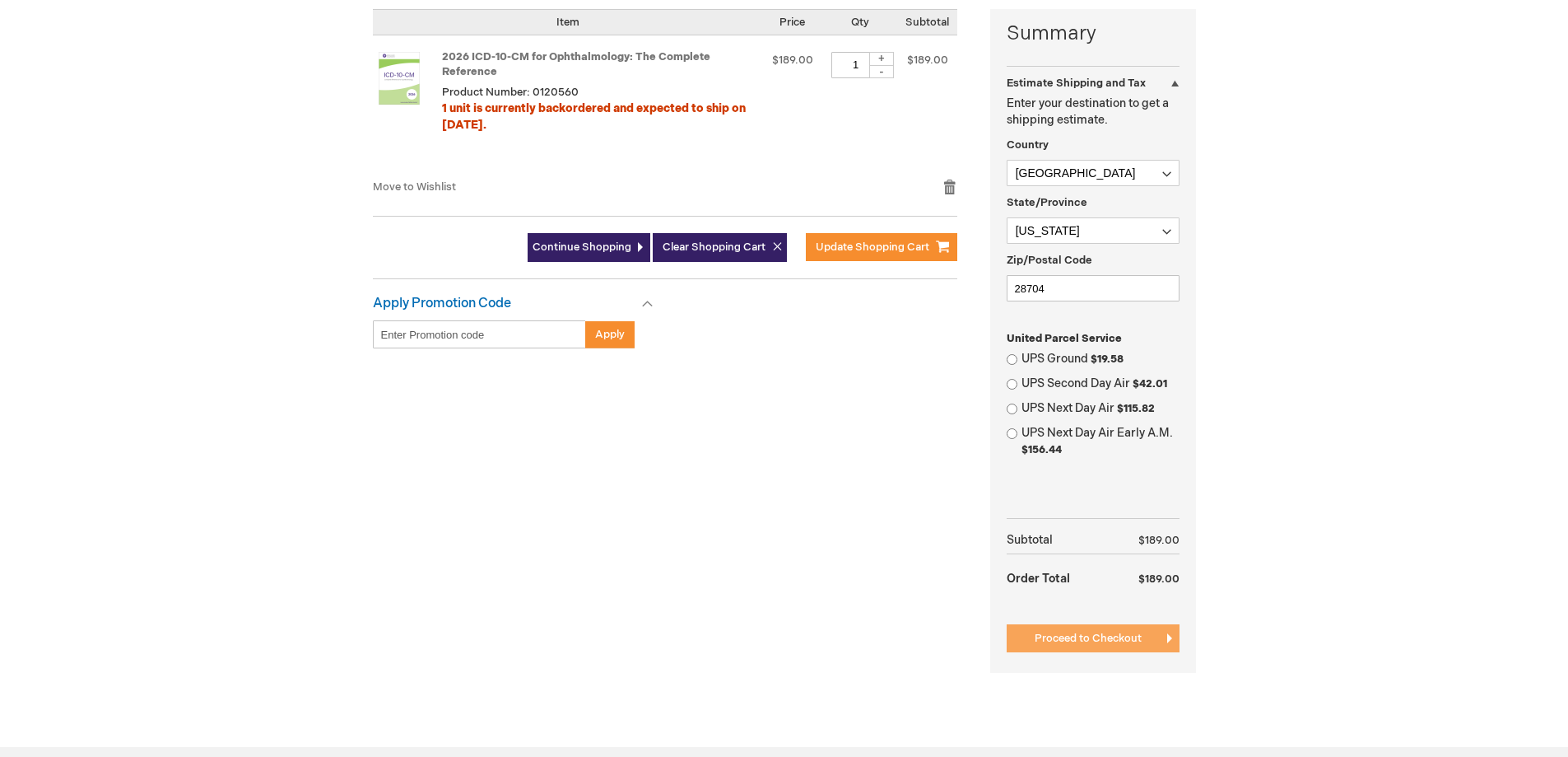
click at [1028, 630] on button "Proceed to Checkout" at bounding box center [1093, 638] width 173 height 28
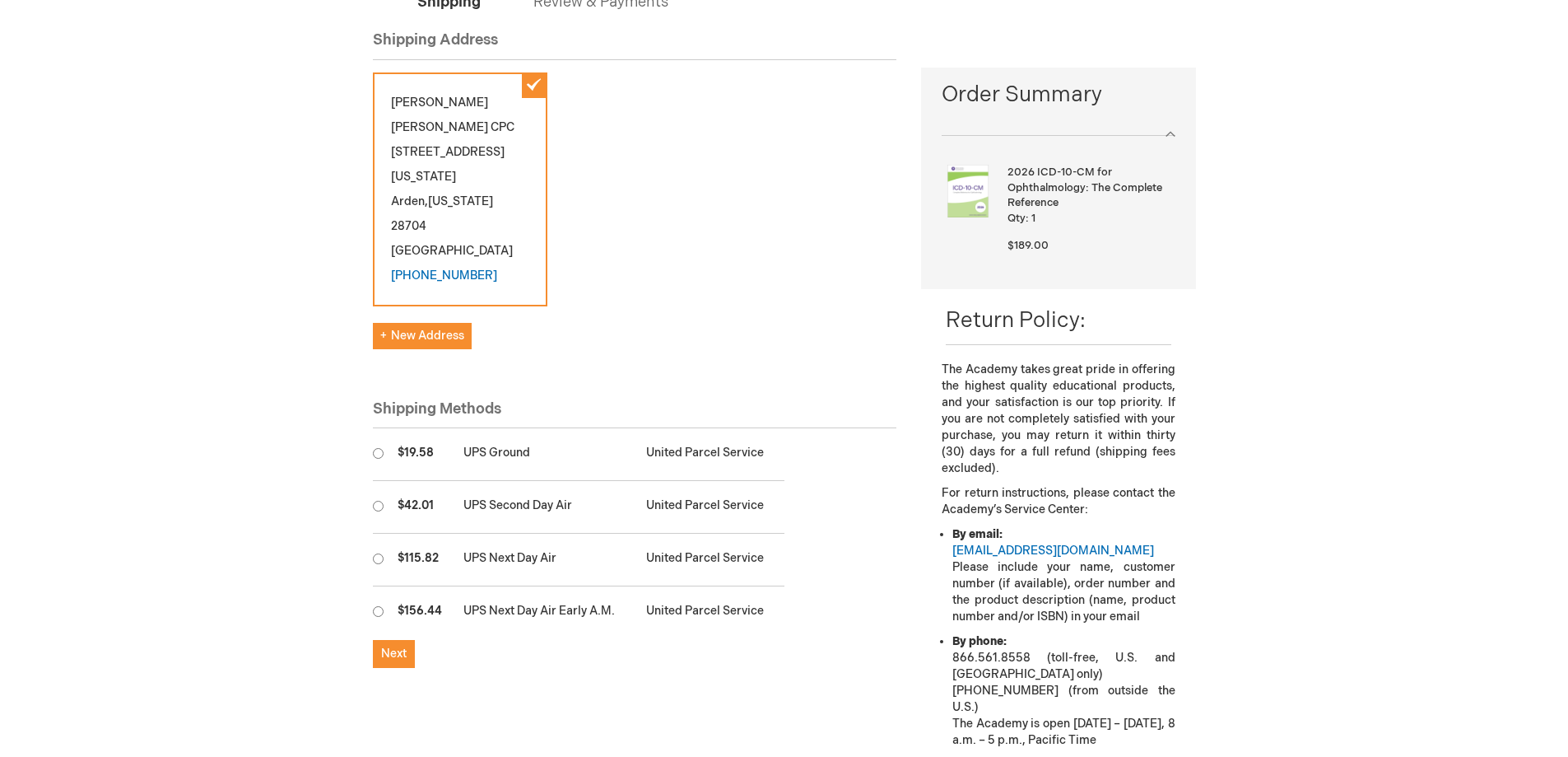
scroll to position [247, 0]
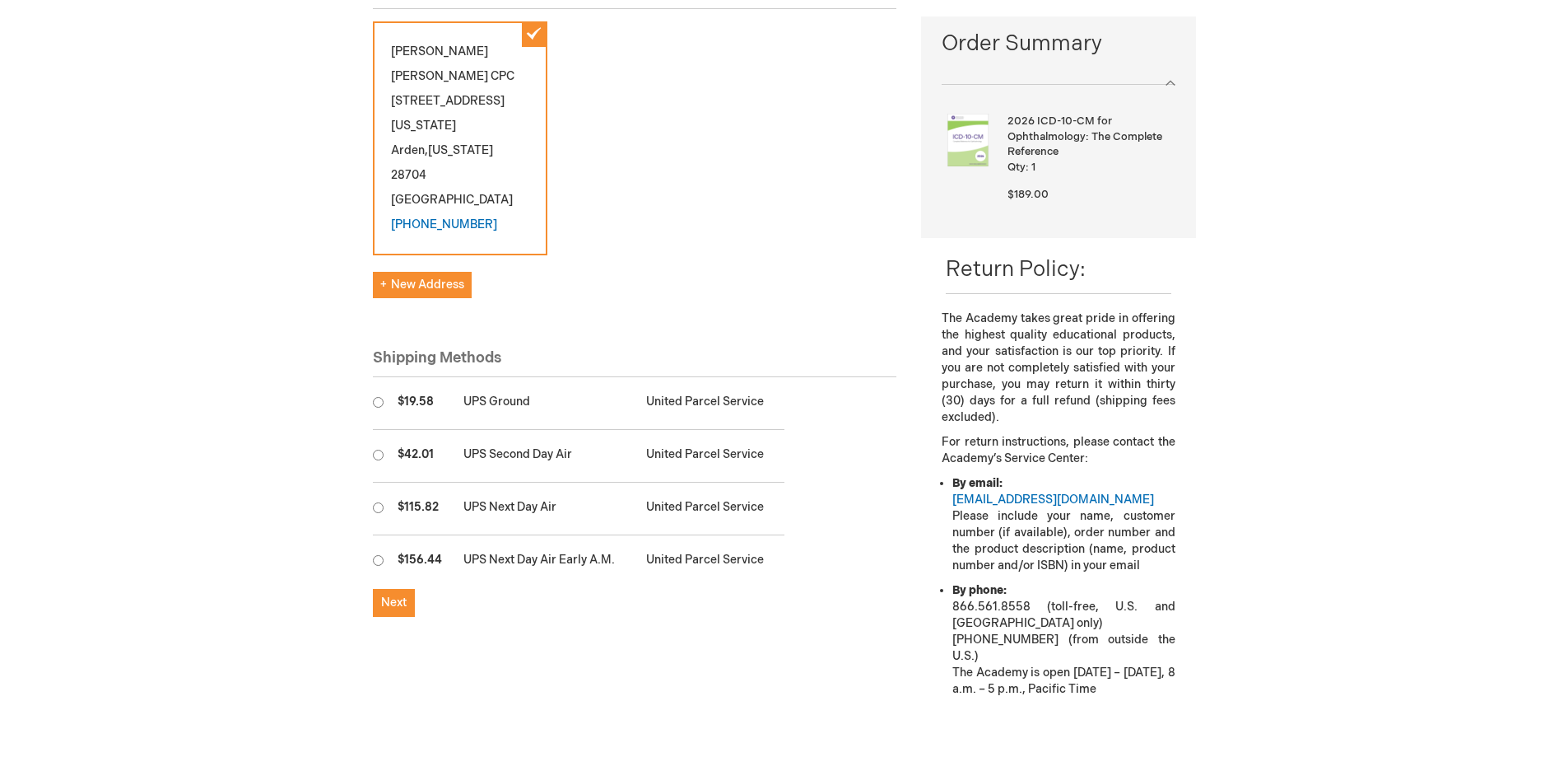
click at [380, 397] on input "radio" at bounding box center [377, 402] width 11 height 11
radio input "true"
click at [390, 595] on span "Next" at bounding box center [394, 602] width 26 height 14
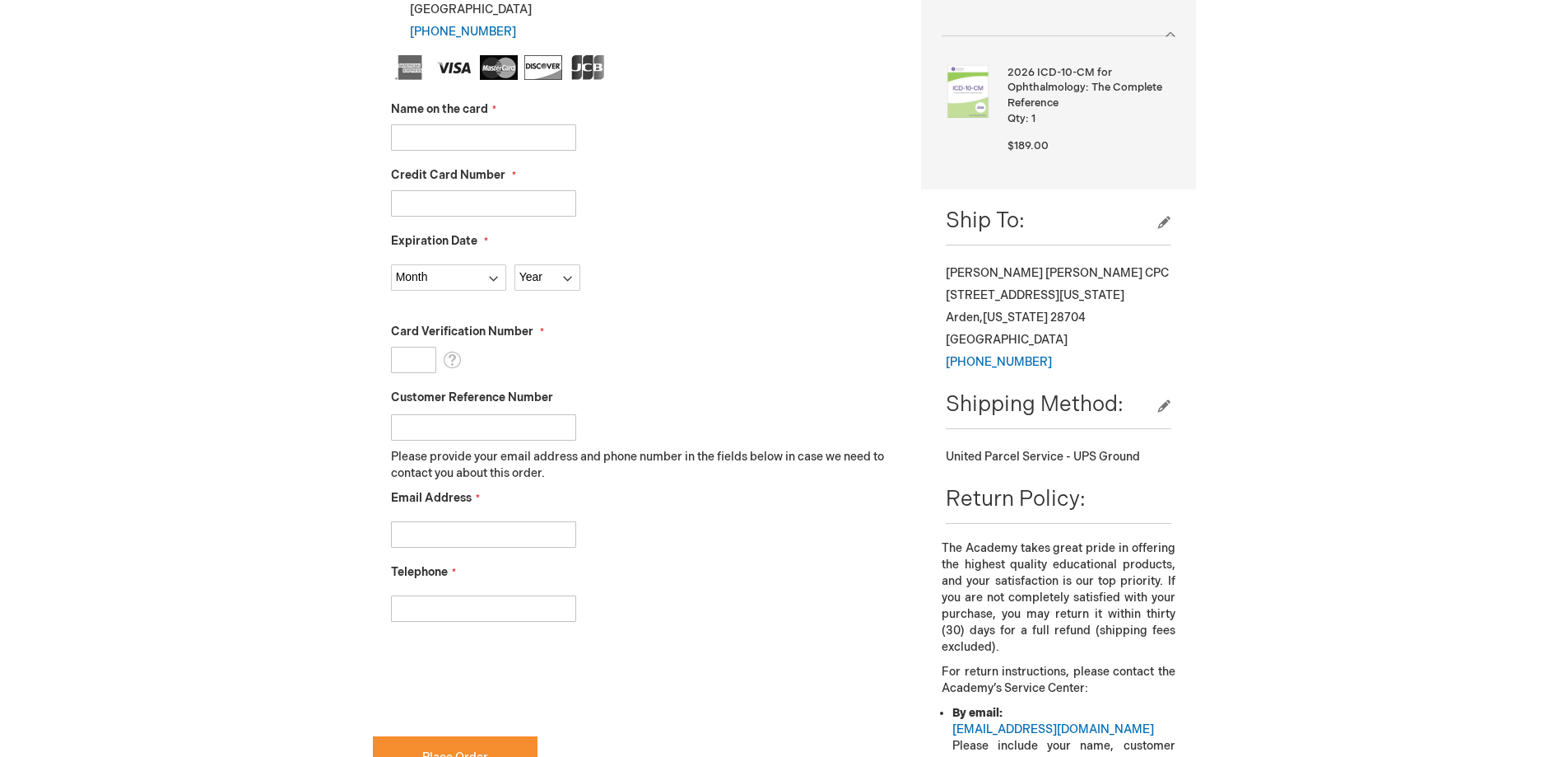
scroll to position [247, 0]
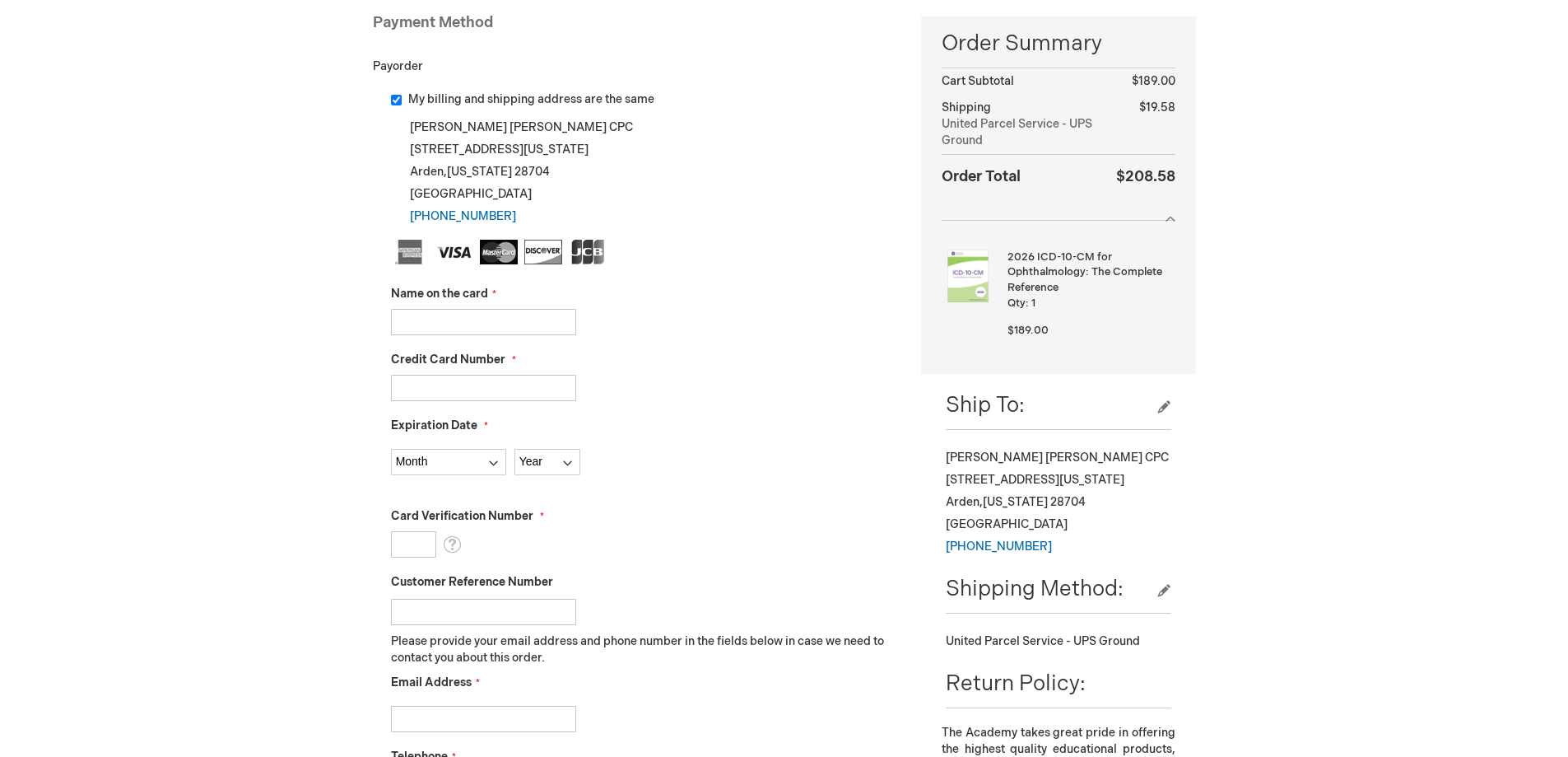
click at [447, 315] on input "Name on the card" at bounding box center [483, 321] width 185 height 27
type input "[PERSON_NAME]"
type input "4356300024591527"
select select "11"
select select "2026"
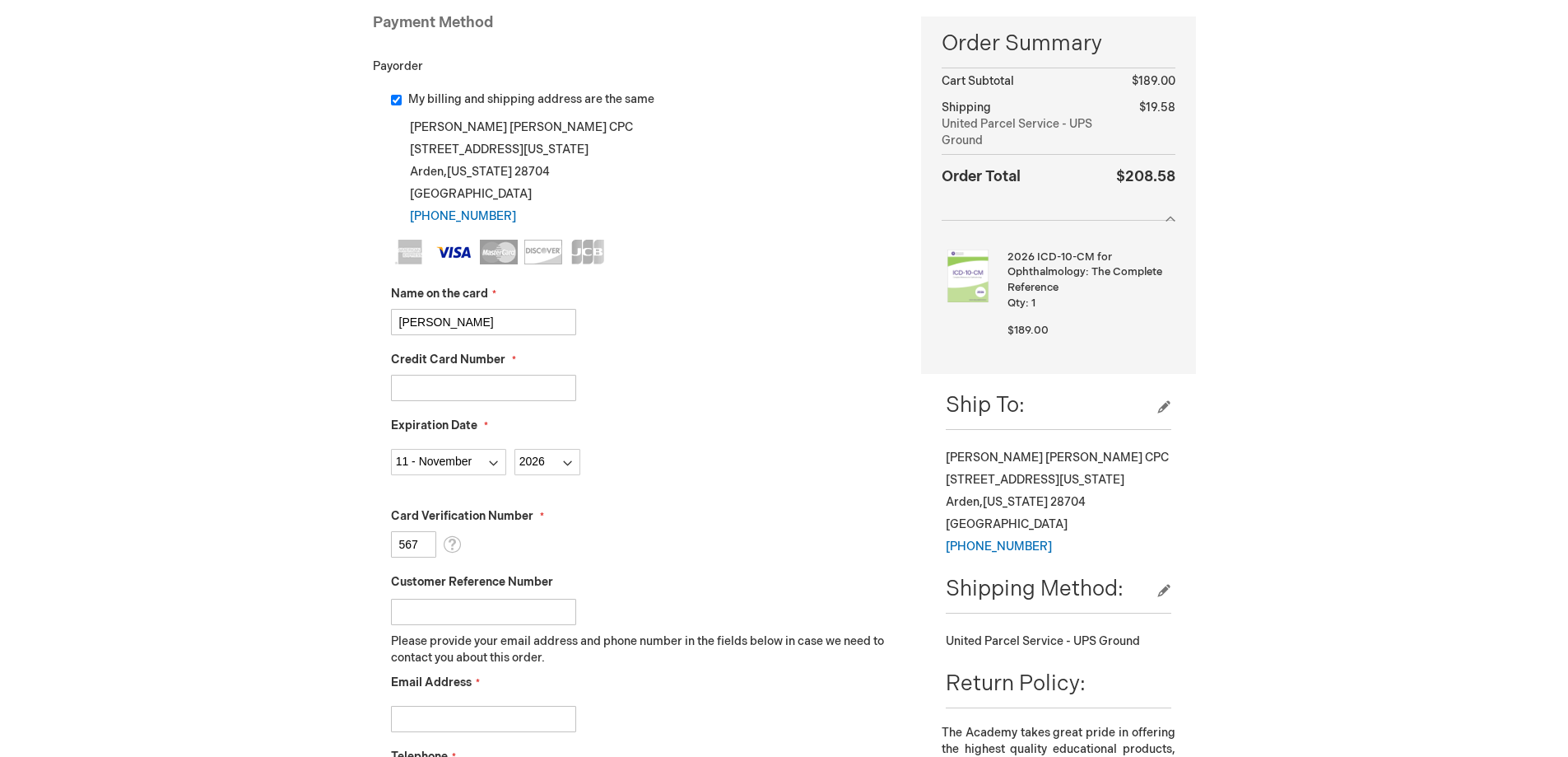
type input "567"
click at [727, 463] on div "Month 01 - January 02 - February 03 - March 04 - April 05 - May 06 - June 07 - …" at bounding box center [644, 458] width 506 height 35
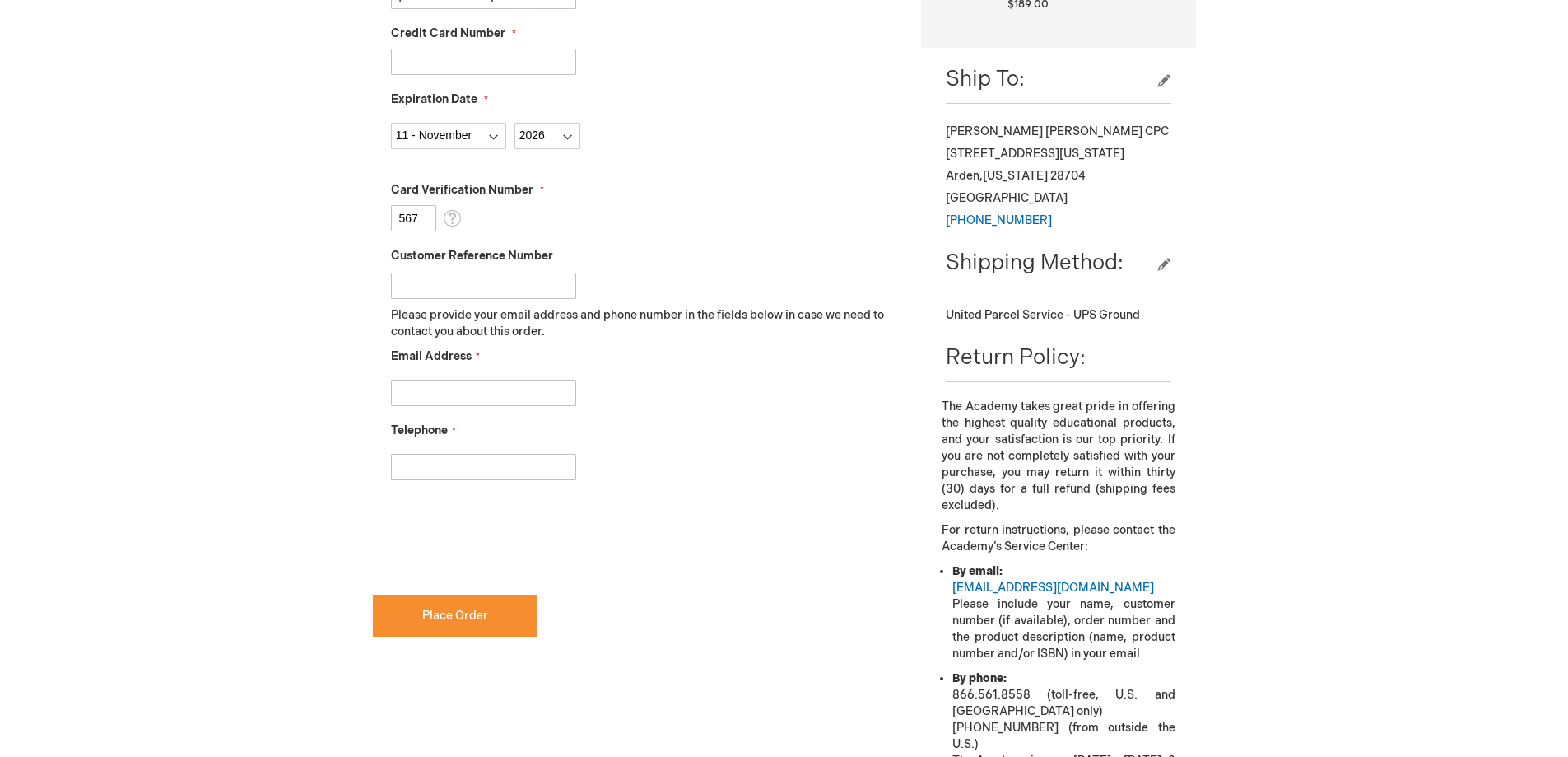
scroll to position [576, 0]
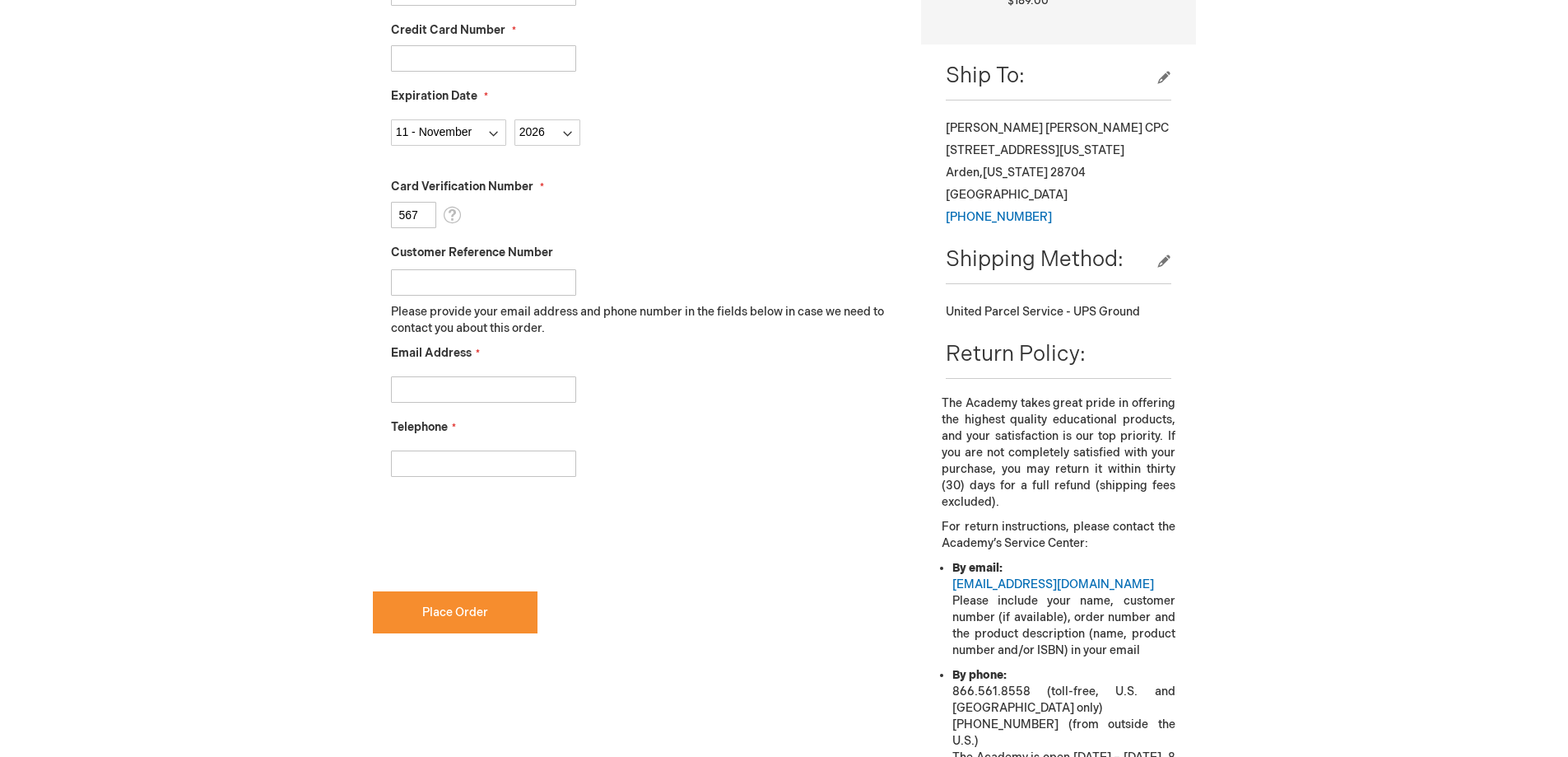
click at [414, 395] on input "Email Address" at bounding box center [483, 389] width 185 height 27
type input "rmcelwey@gmail.com"
type input "8282803970"
checkbox input "true"
click at [456, 607] on span "Place Order" at bounding box center [454, 612] width 66 height 14
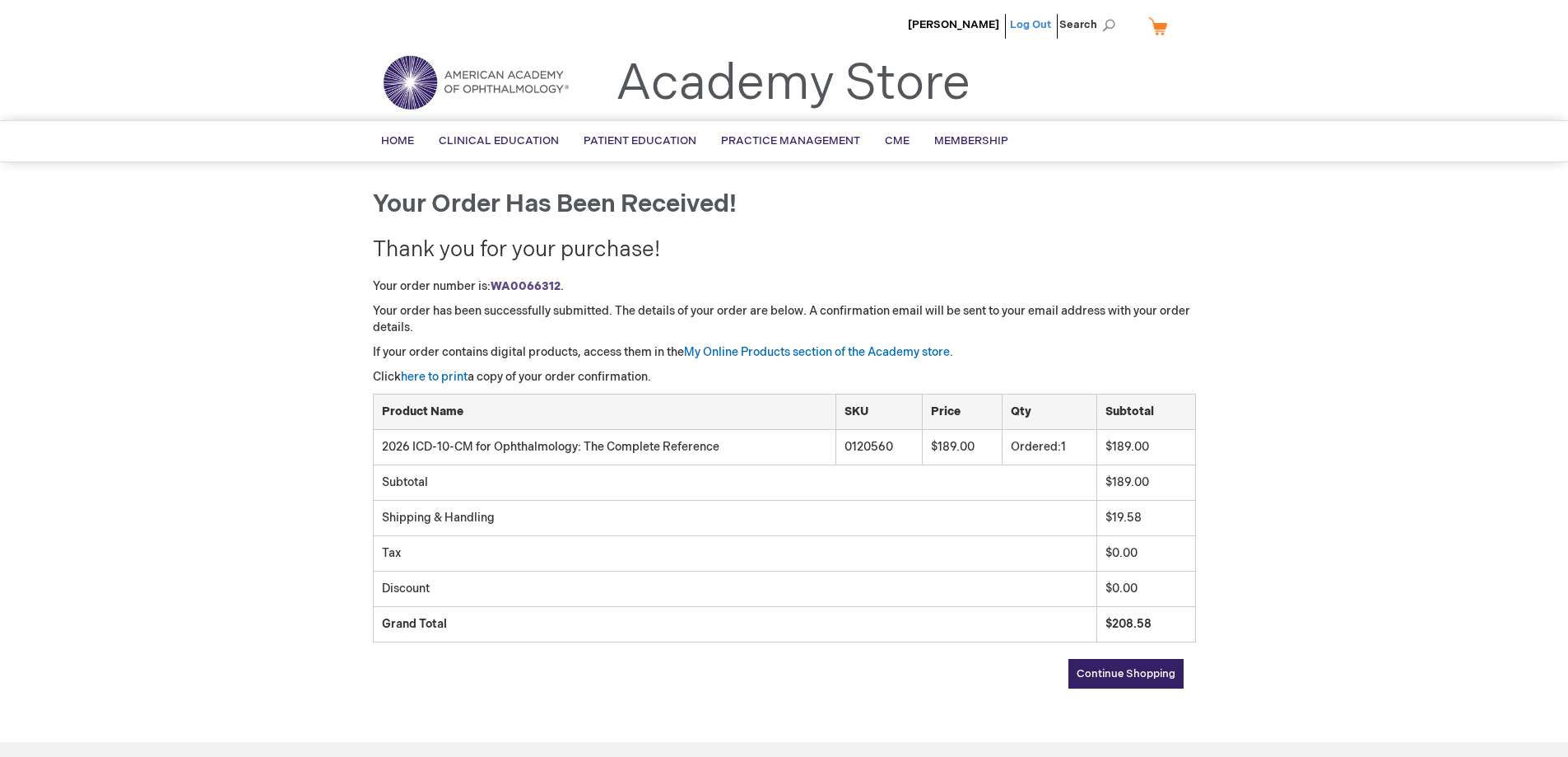
click at [1032, 25] on link "Log Out" at bounding box center [1031, 24] width 41 height 13
